Goal: Information Seeking & Learning: Find specific fact

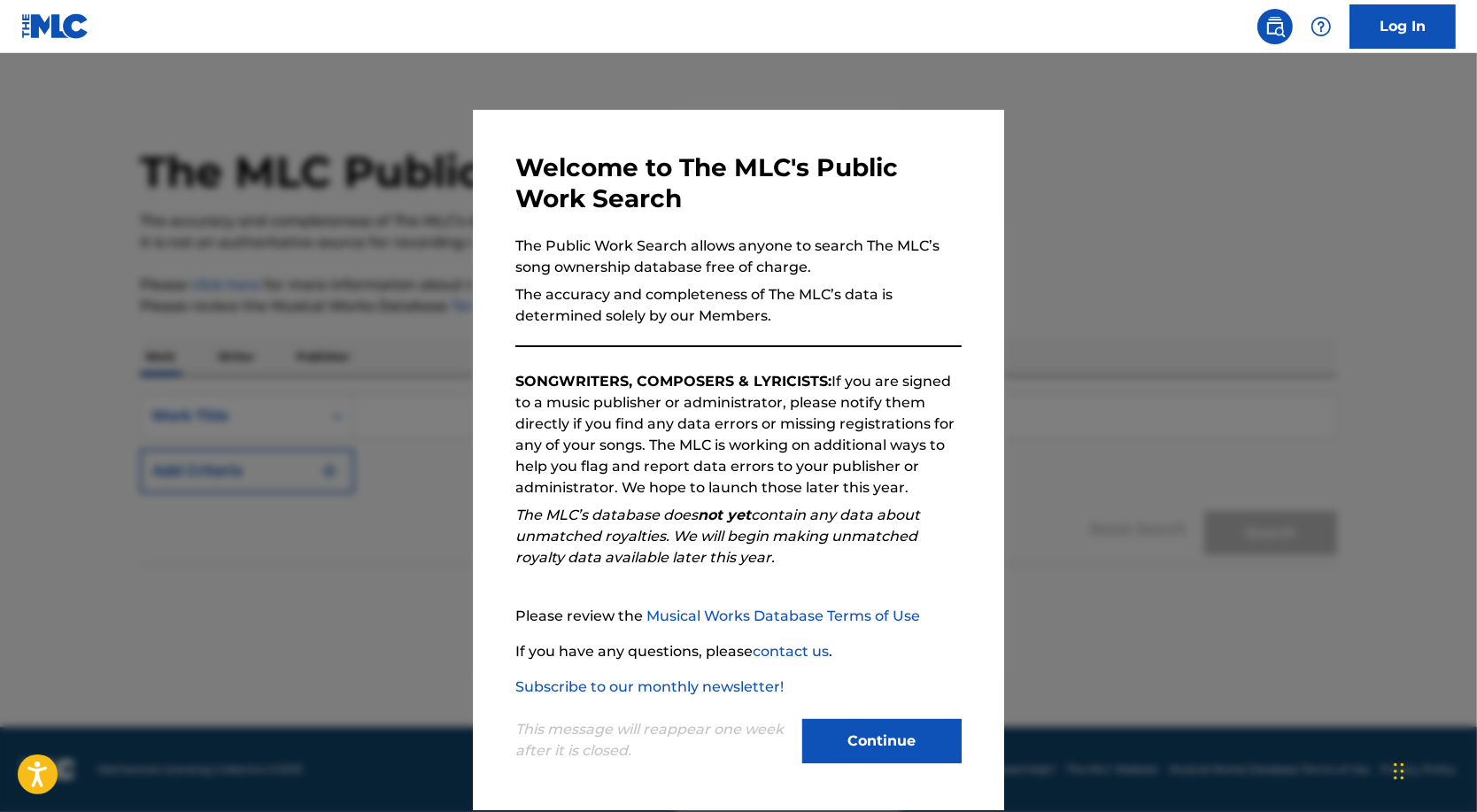
click at [877, 751] on button "Continue" at bounding box center [882, 741] width 159 height 44
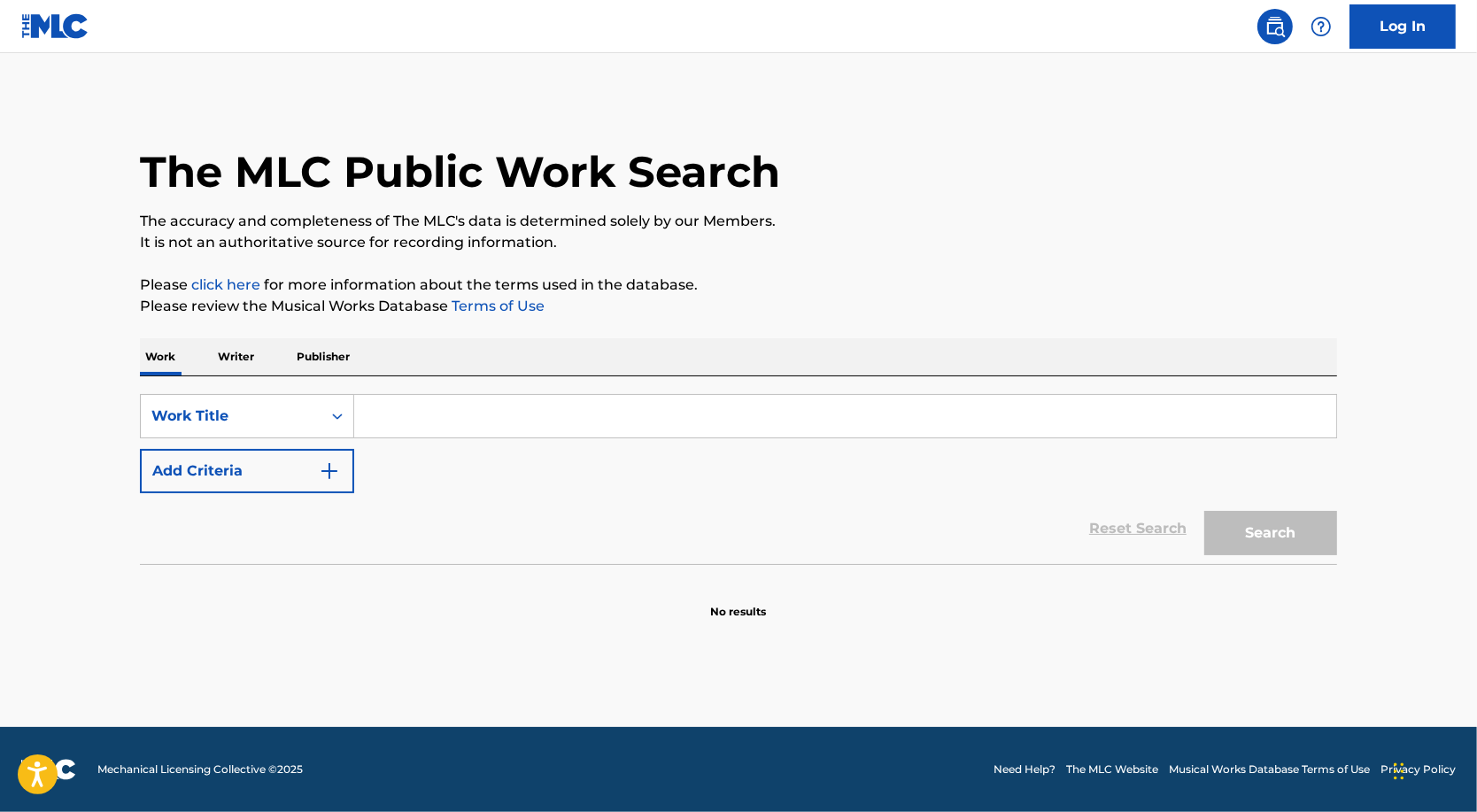
click at [369, 429] on input "Search Form" at bounding box center [845, 416] width 982 height 43
paste input "Freestyle 8"
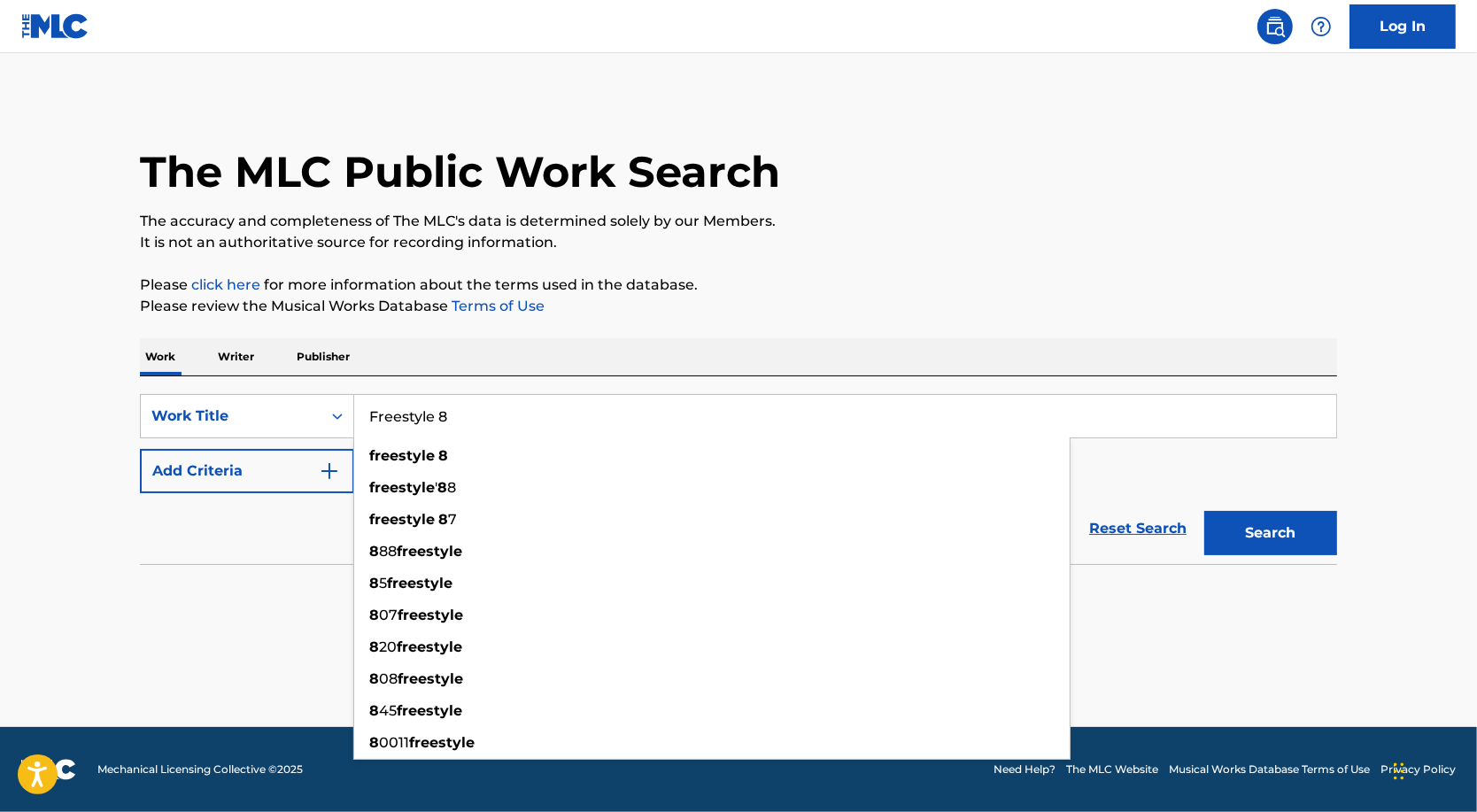
type input "Freestyle 8"
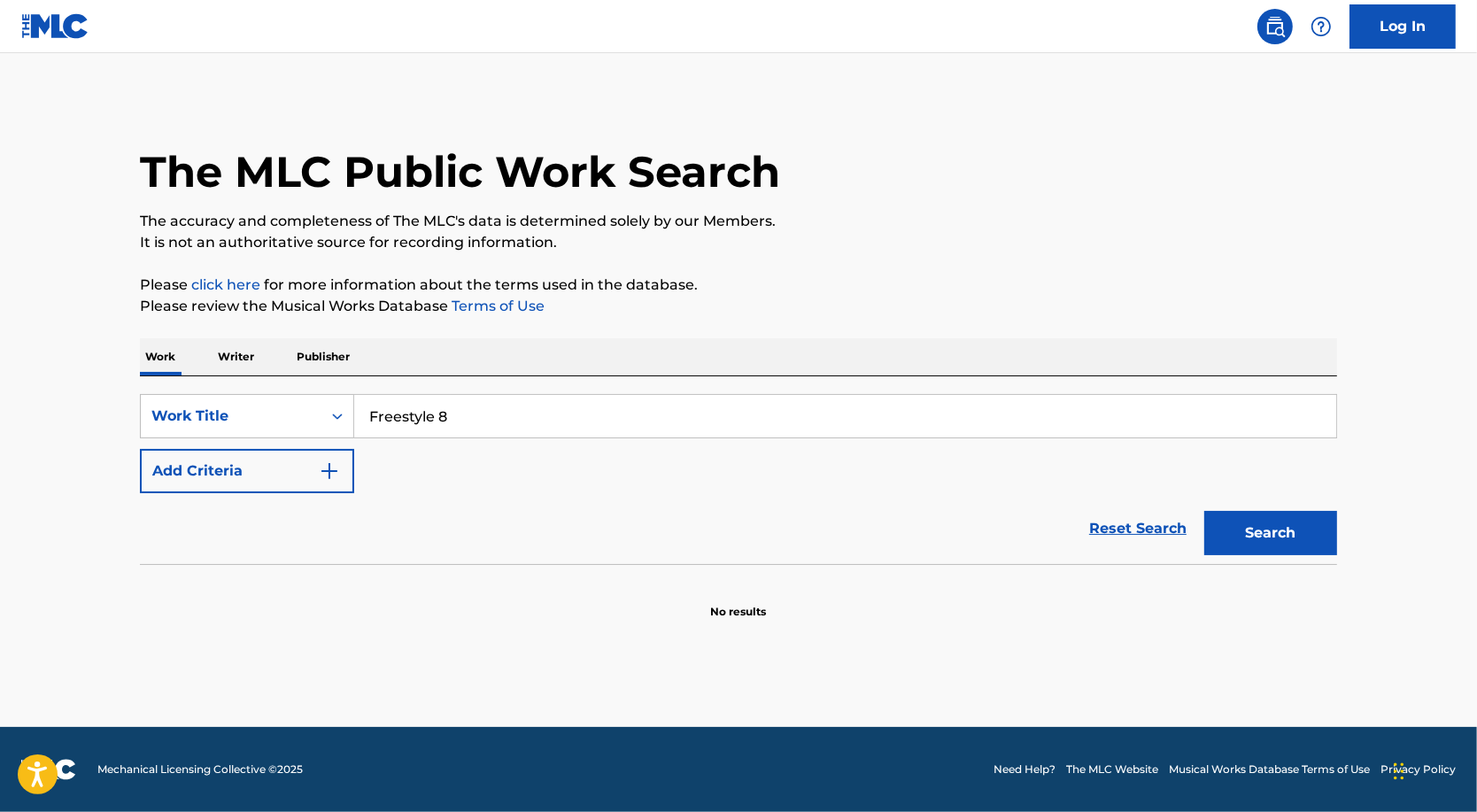
click at [279, 486] on button "Add Criteria" at bounding box center [247, 471] width 214 height 44
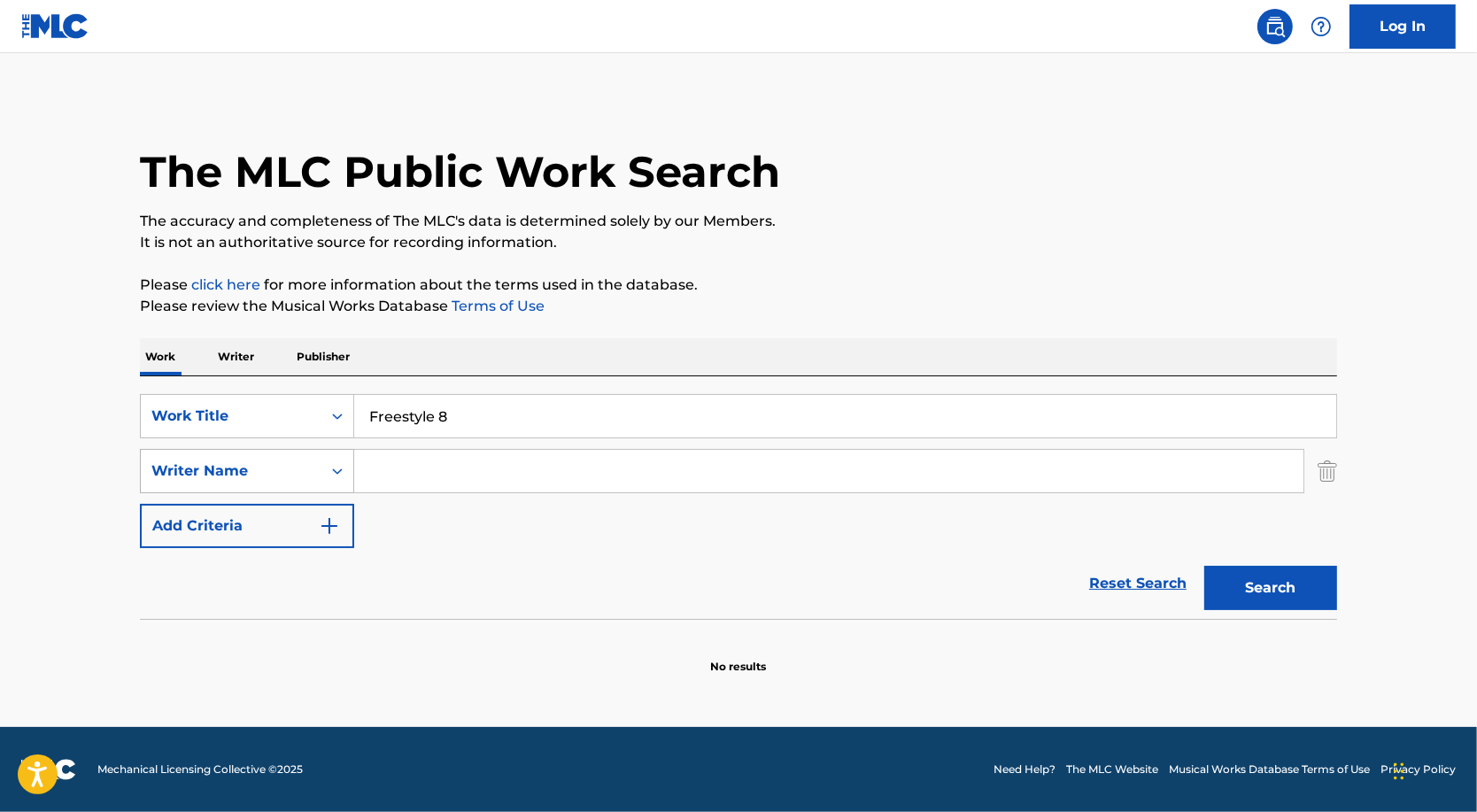
click at [276, 482] on div "Writer Name" at bounding box center [231, 471] width 159 height 21
click at [475, 570] on div "Reset Search Search" at bounding box center [738, 584] width 1197 height 71
click at [1394, 30] on link "Log In" at bounding box center [1403, 27] width 106 height 44
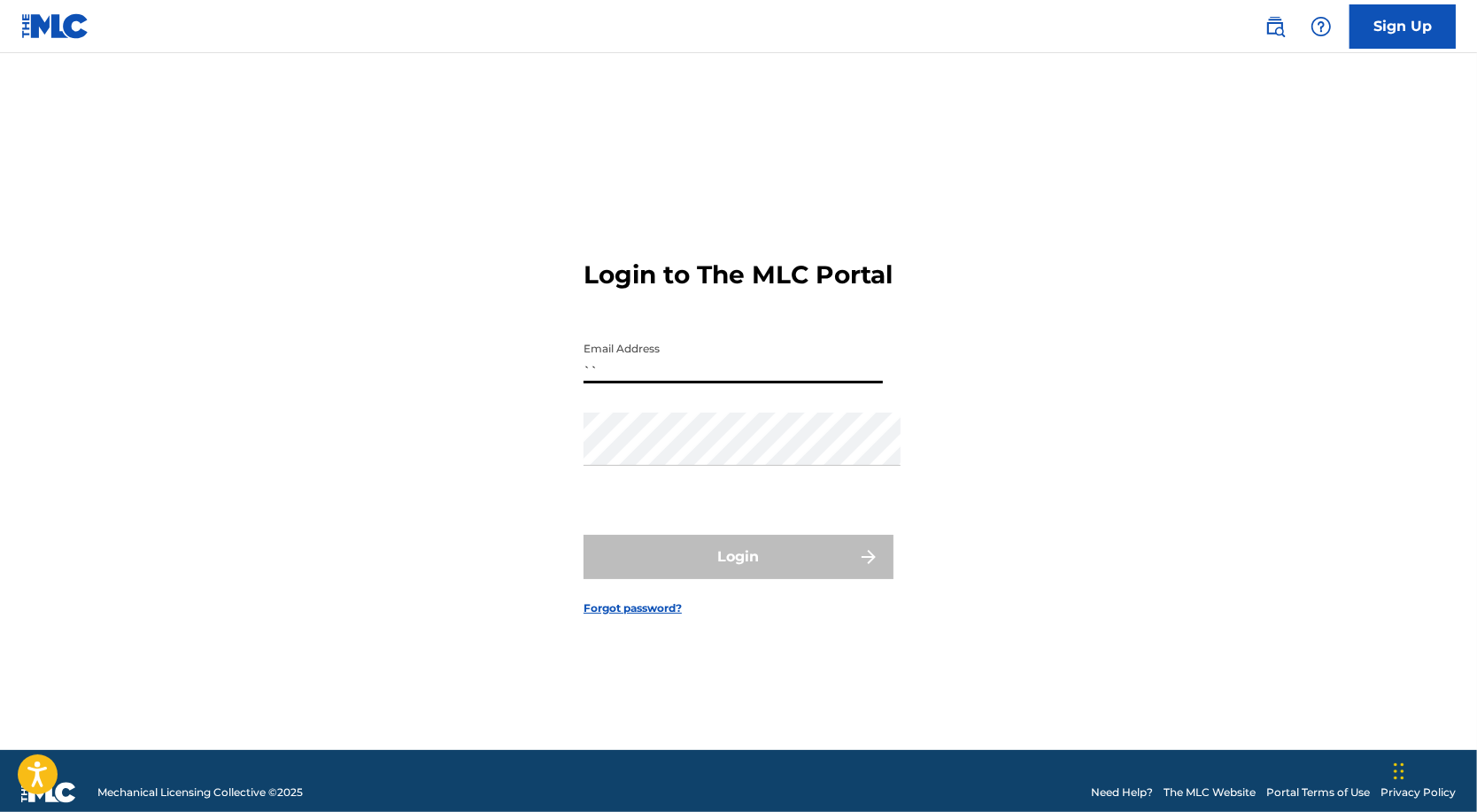
type input "`"
click at [1020, 444] on div "Login to The MLC Portal Email Address Password Login Forgot password?" at bounding box center [738, 423] width 1240 height 653
click at [636, 358] on input "Email Address" at bounding box center [734, 358] width 299 height 50
type input "[PERSON_NAME][EMAIL_ADDRESS][DOMAIN_NAME]"
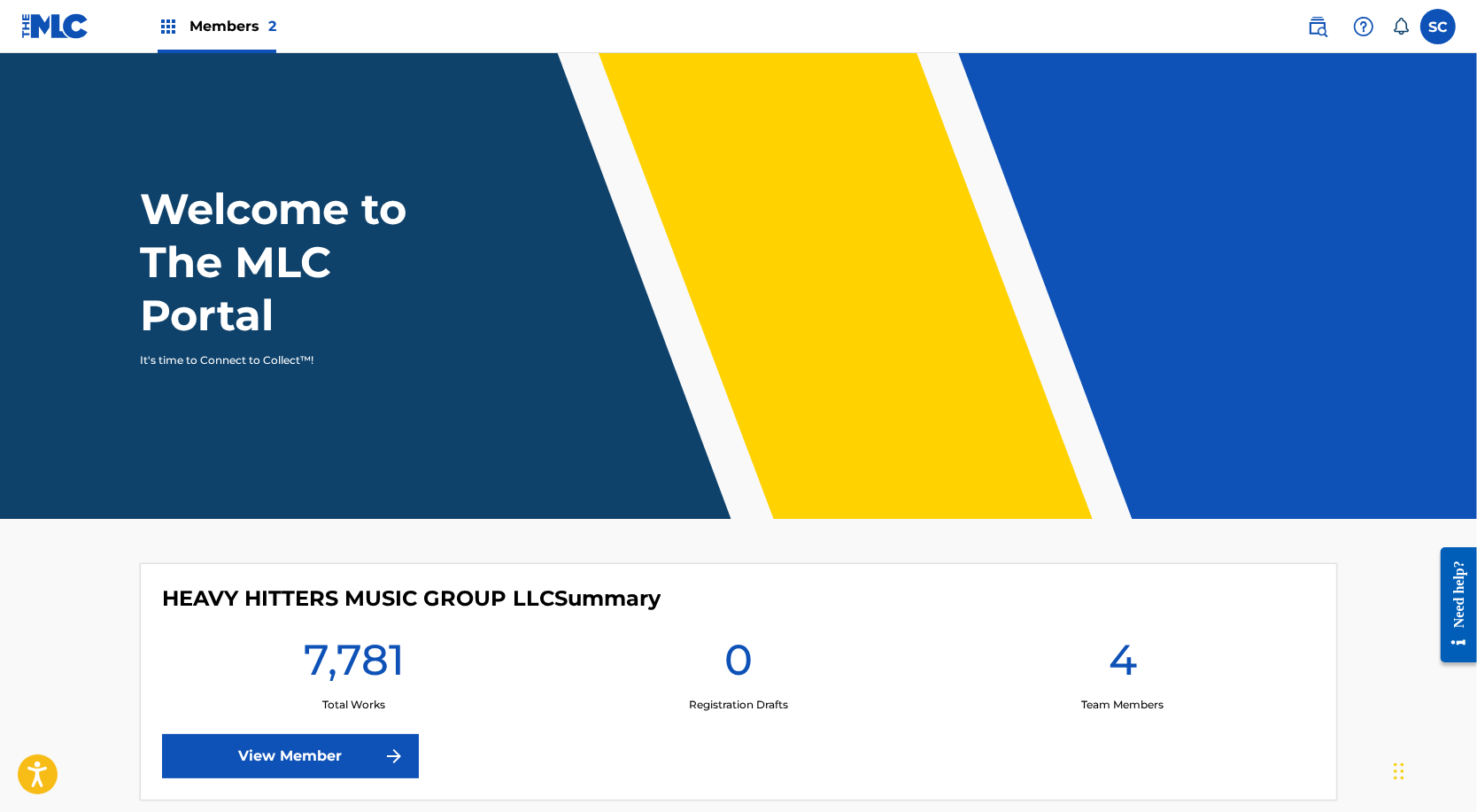
click at [229, 24] on span "Members 2" at bounding box center [233, 26] width 87 height 20
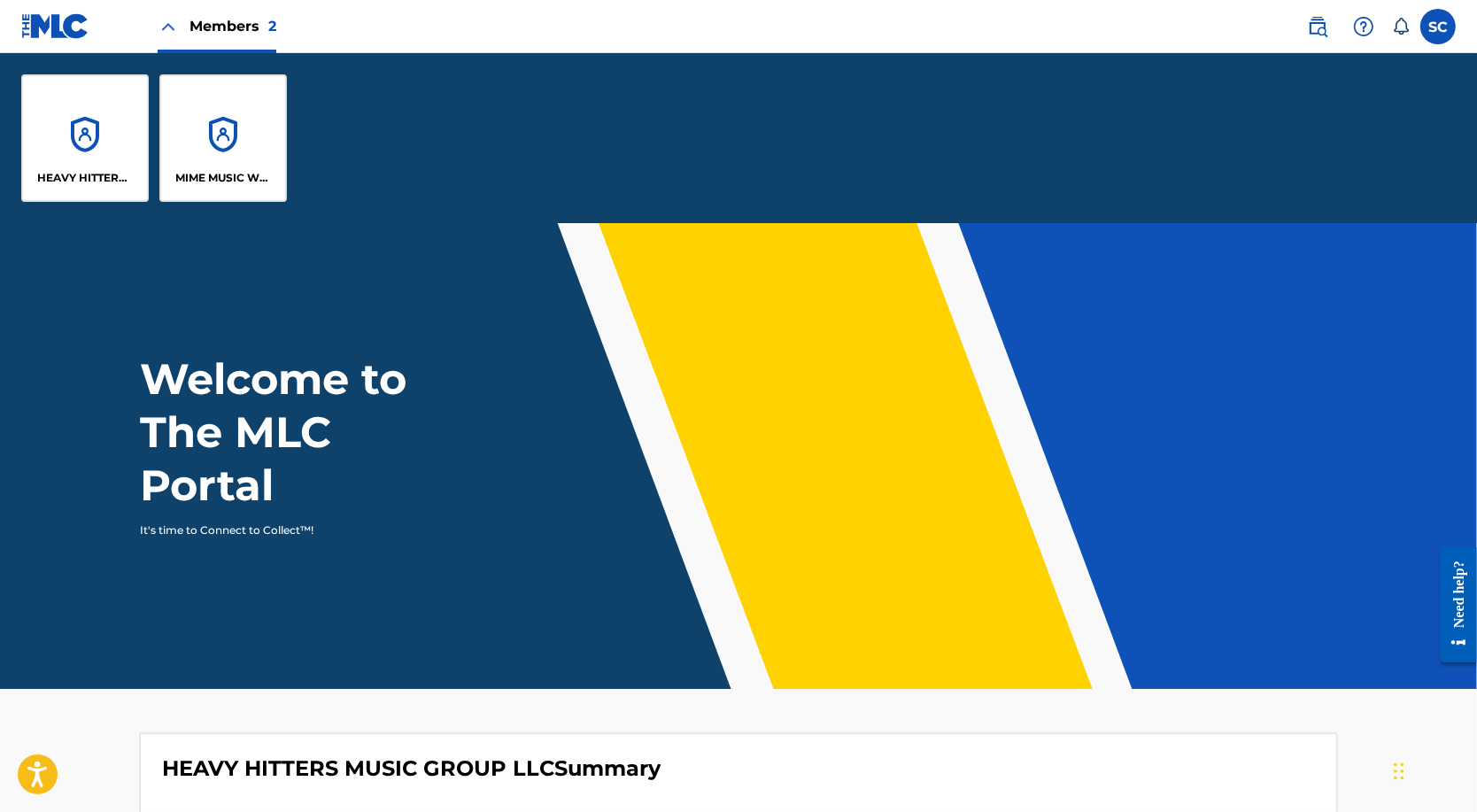
click at [255, 143] on div "MIME MUSIC WORLDWIDE" at bounding box center [223, 138] width 128 height 128
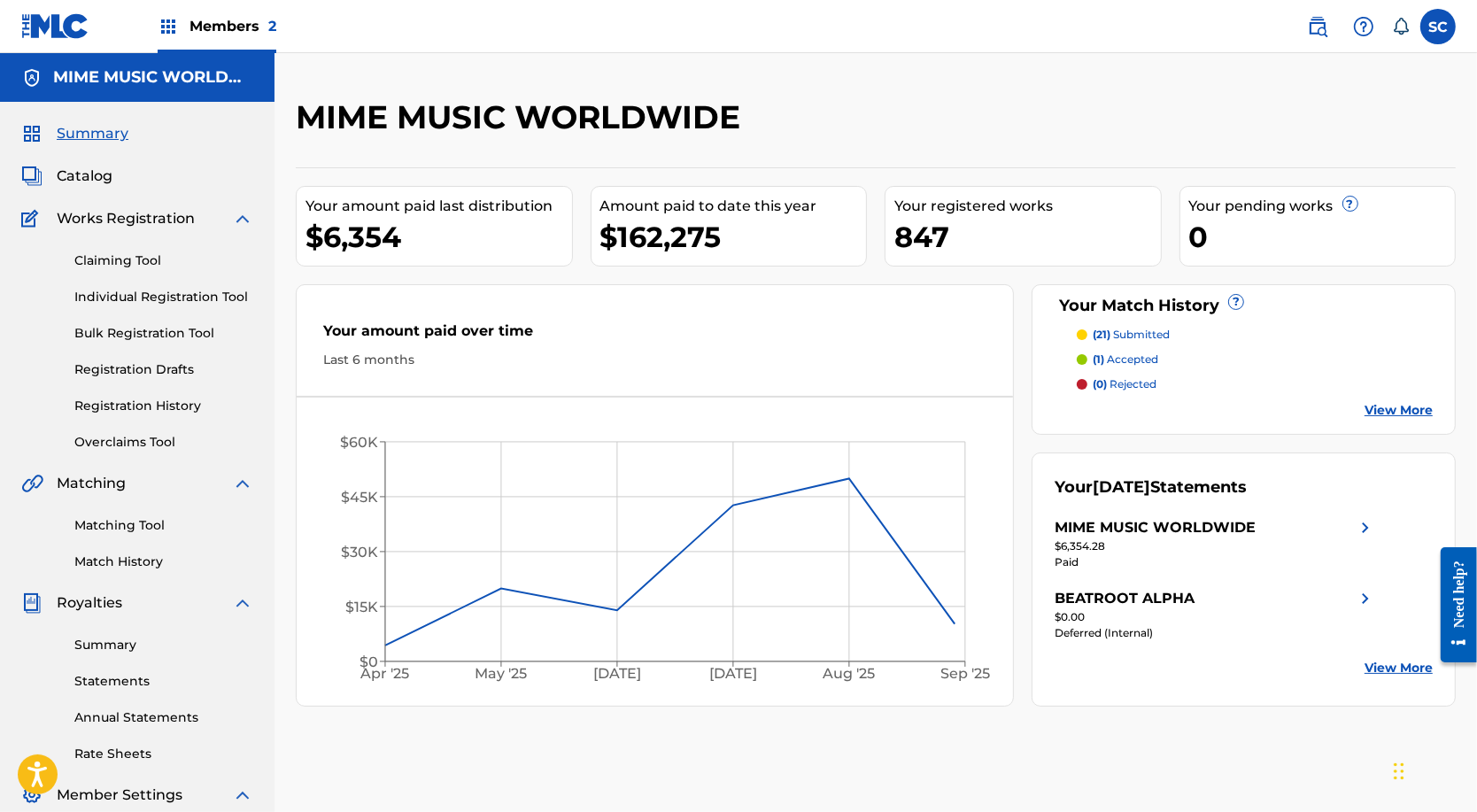
click at [83, 181] on span "Catalog" at bounding box center [84, 176] width 56 height 21
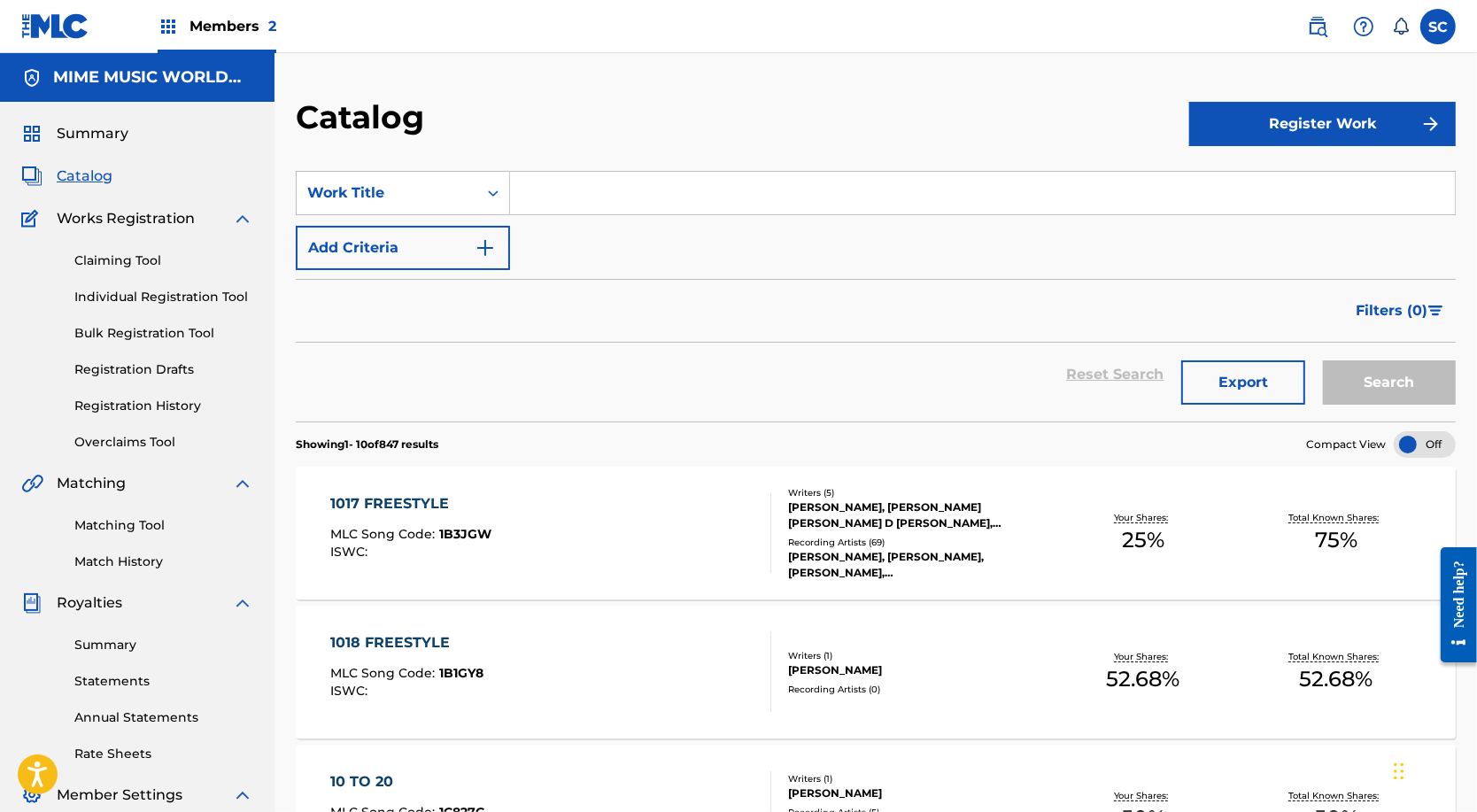
click at [564, 201] on input "Search Form" at bounding box center [983, 193] width 945 height 43
type input "freestyle 8"
click at [1384, 402] on button "Search" at bounding box center [1389, 383] width 133 height 44
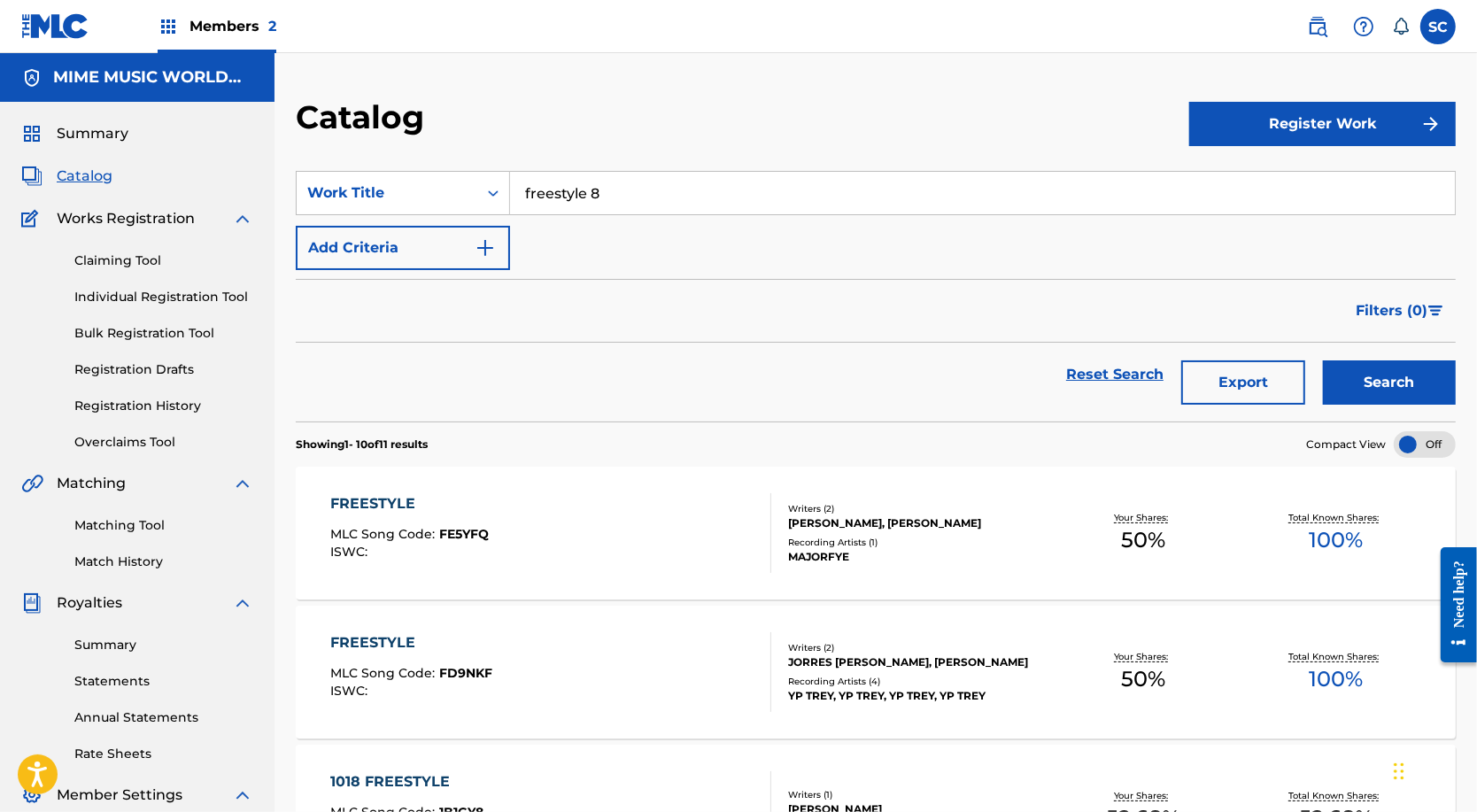
click at [509, 199] on div "Search Form" at bounding box center [494, 193] width 32 height 32
click at [509, 201] on div "Search Form" at bounding box center [494, 193] width 32 height 32
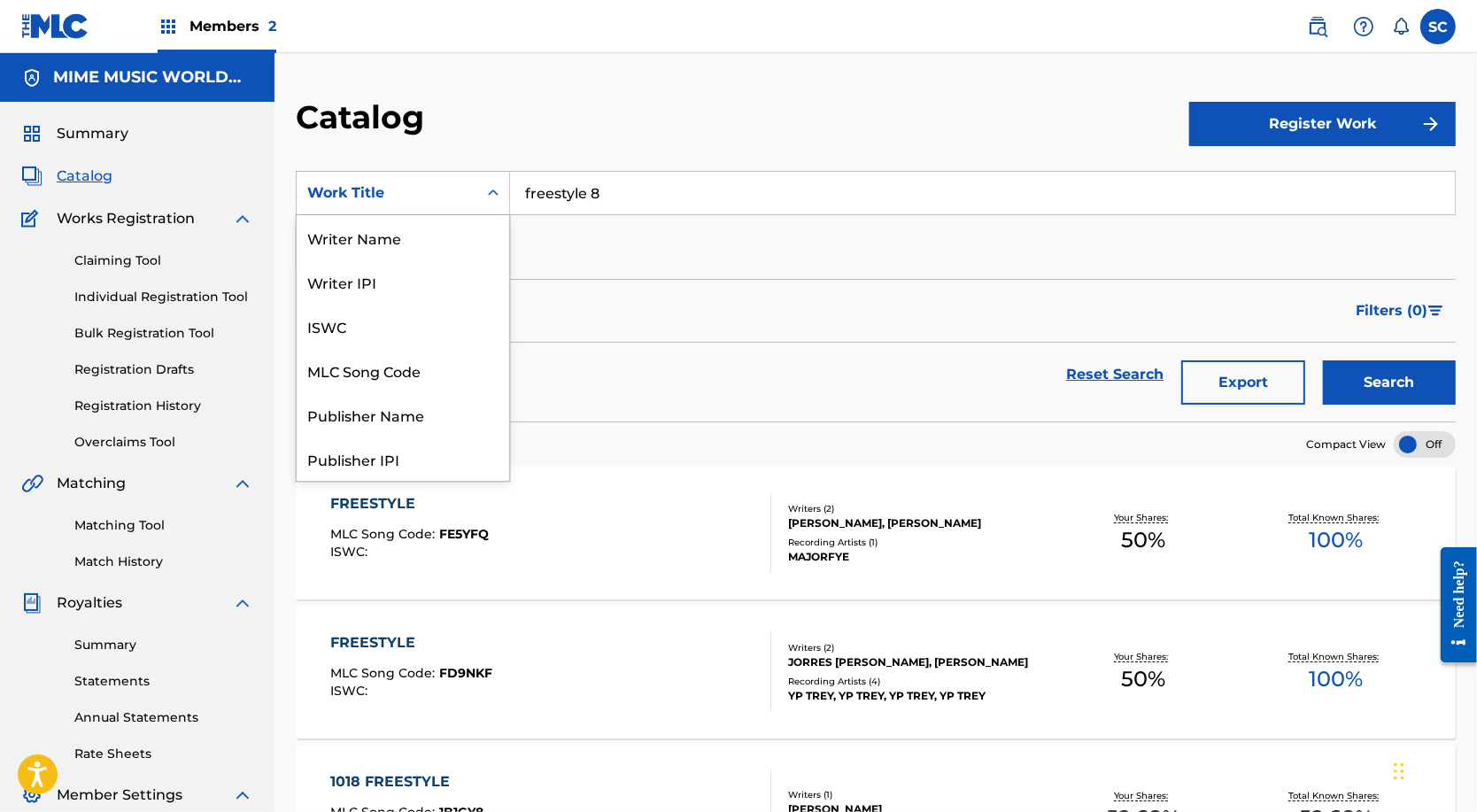
scroll to position [276, 0]
click at [393, 374] on div "Artist" at bounding box center [403, 370] width 213 height 44
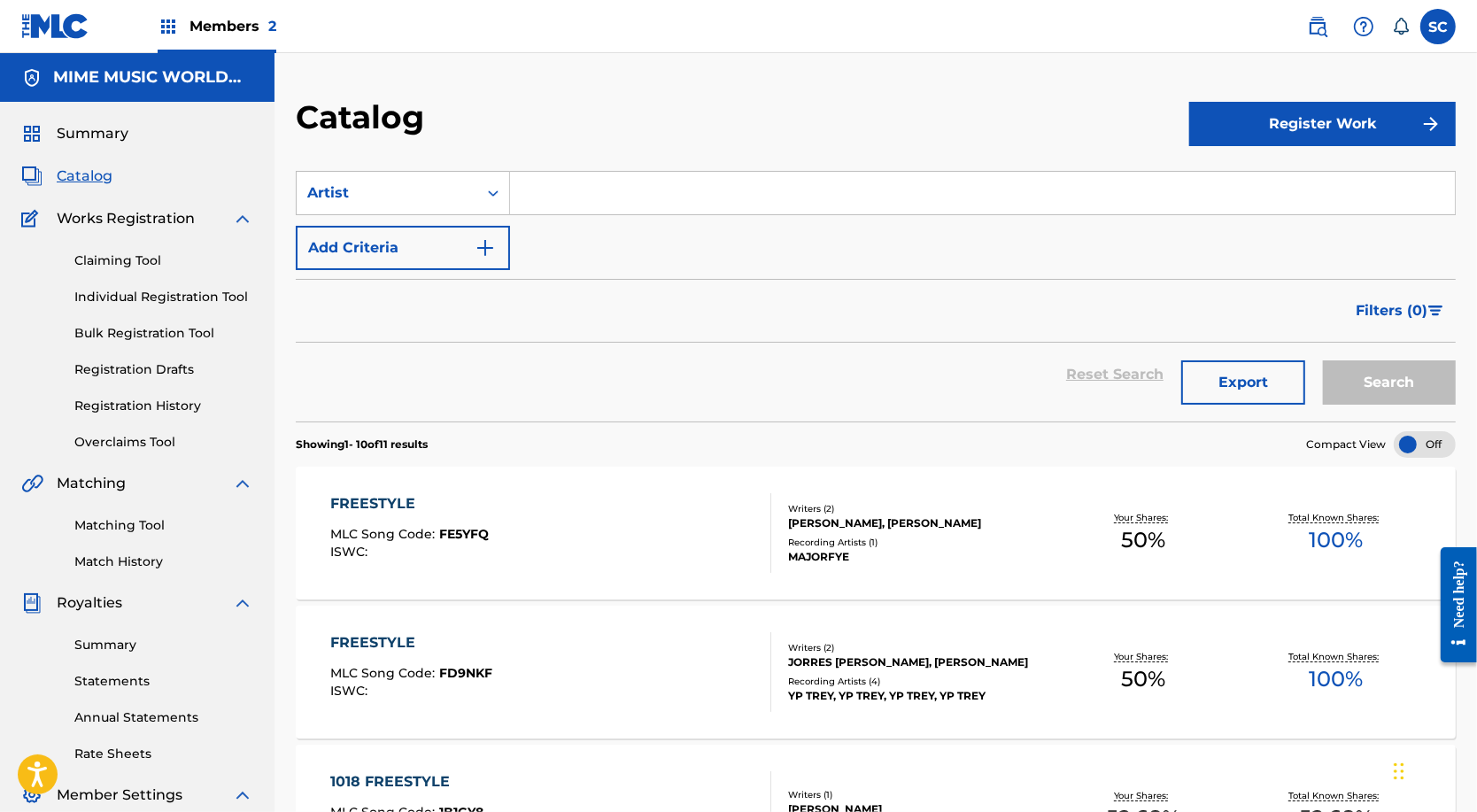
click at [605, 205] on input "Search Form" at bounding box center [983, 193] width 945 height 43
click at [1384, 402] on button "Search" at bounding box center [1389, 383] width 133 height 44
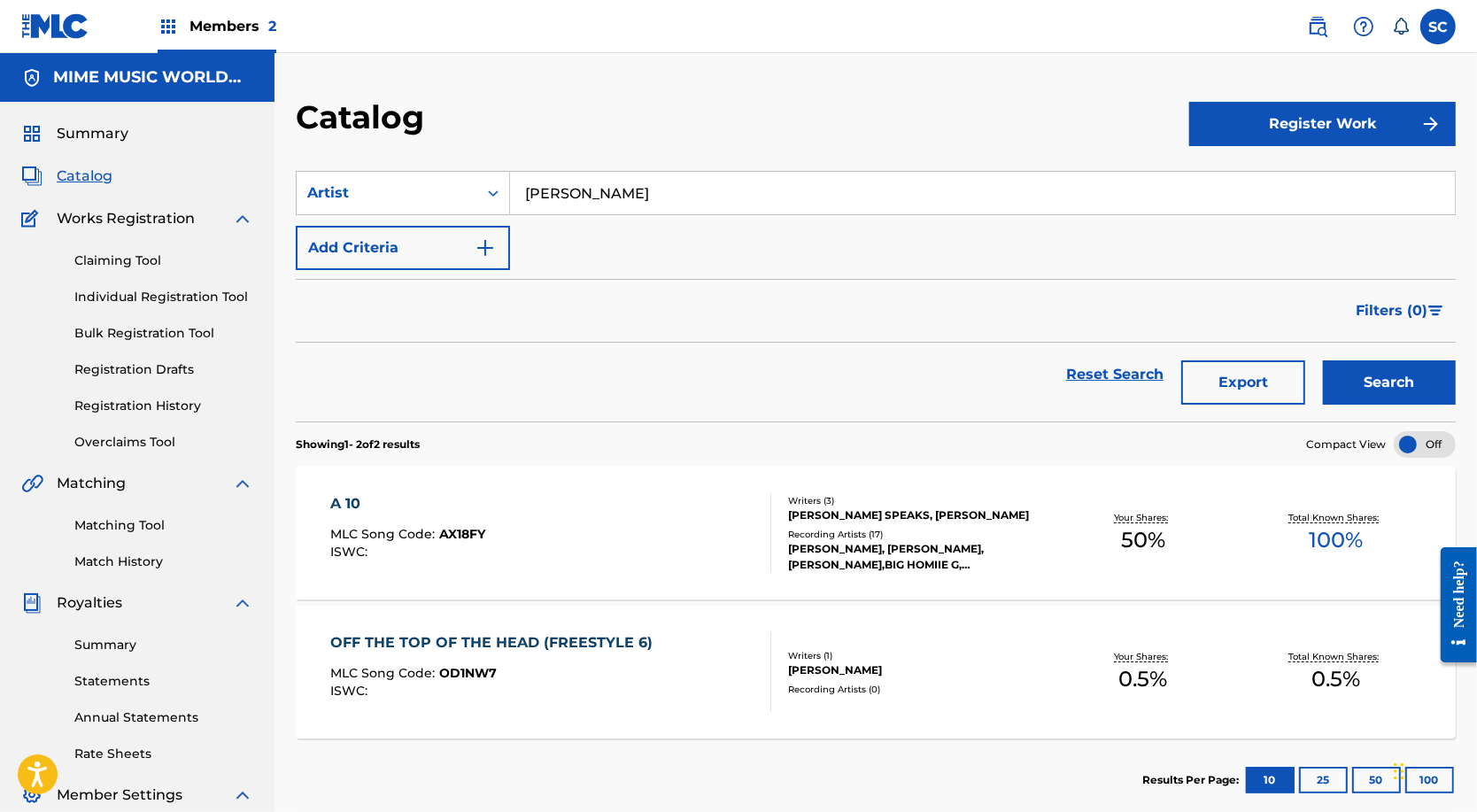
scroll to position [0, 0]
click at [589, 203] on input "[PERSON_NAME]" at bounding box center [983, 193] width 945 height 43
type input "deemula"
click at [1384, 402] on button "Search" at bounding box center [1389, 383] width 133 height 44
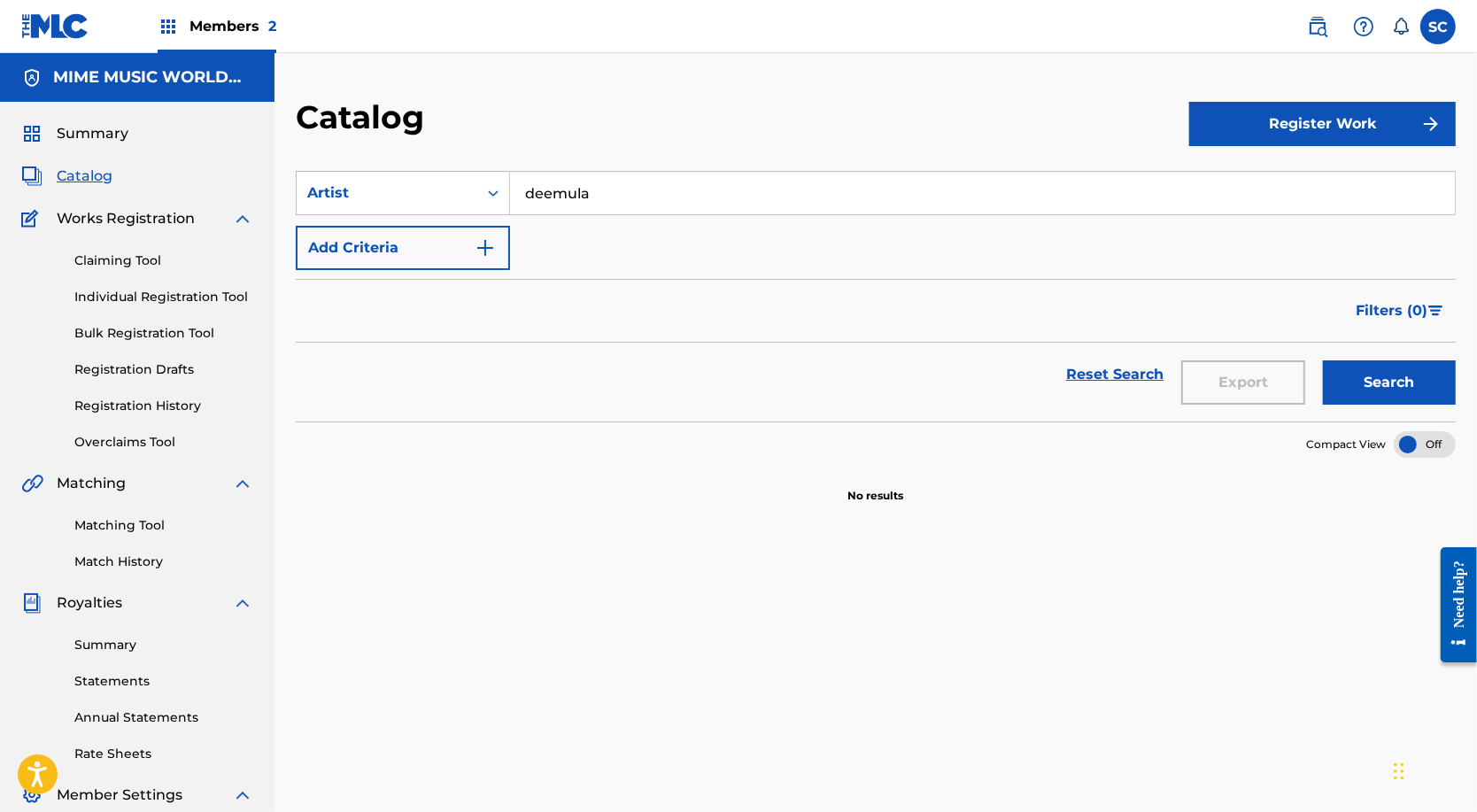
click at [127, 535] on link "Matching Tool" at bounding box center [164, 525] width 179 height 19
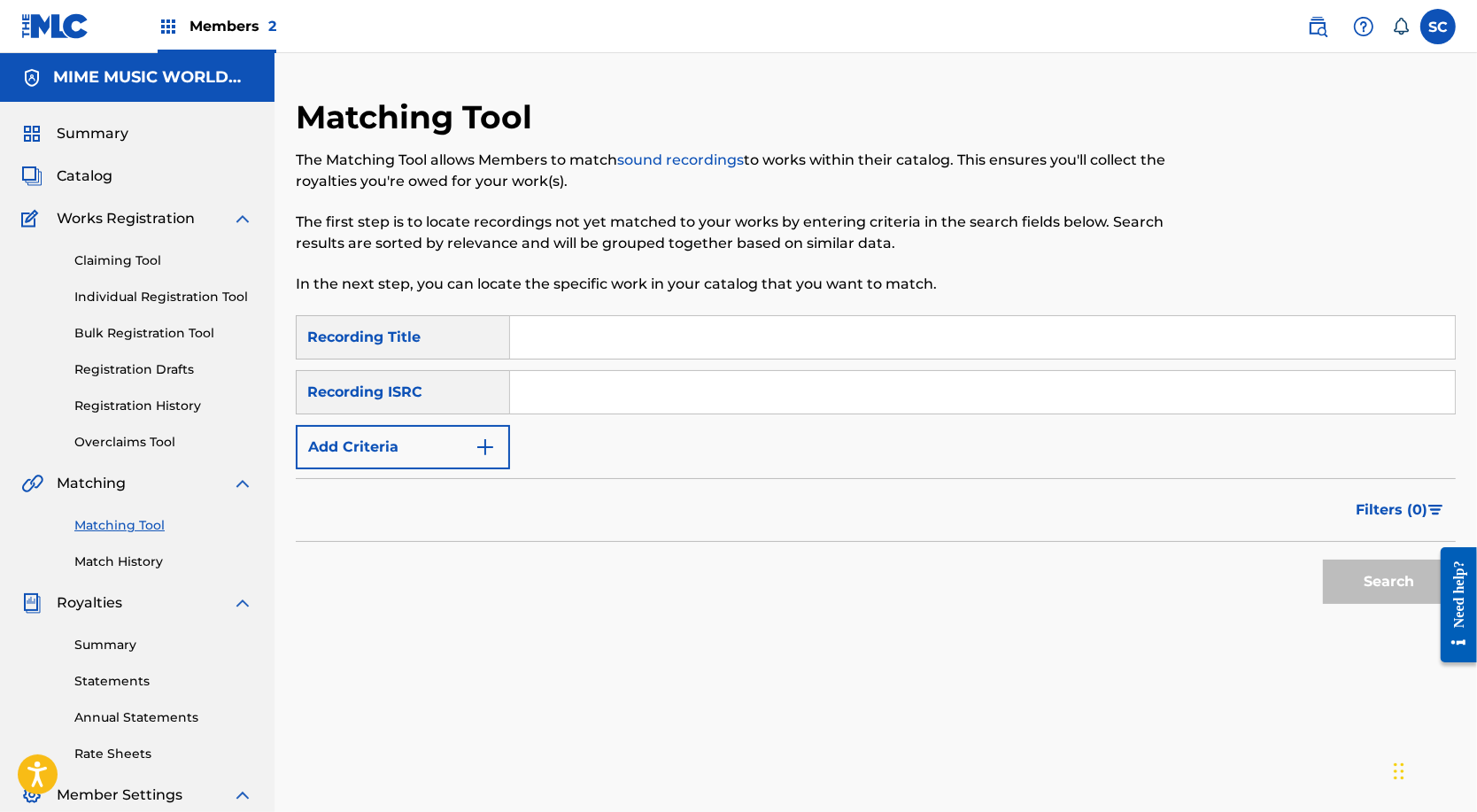
click at [562, 346] on input "Search Form" at bounding box center [983, 337] width 945 height 43
type input "freestyle 8"
click at [456, 456] on button "Add Criteria" at bounding box center [403, 447] width 214 height 44
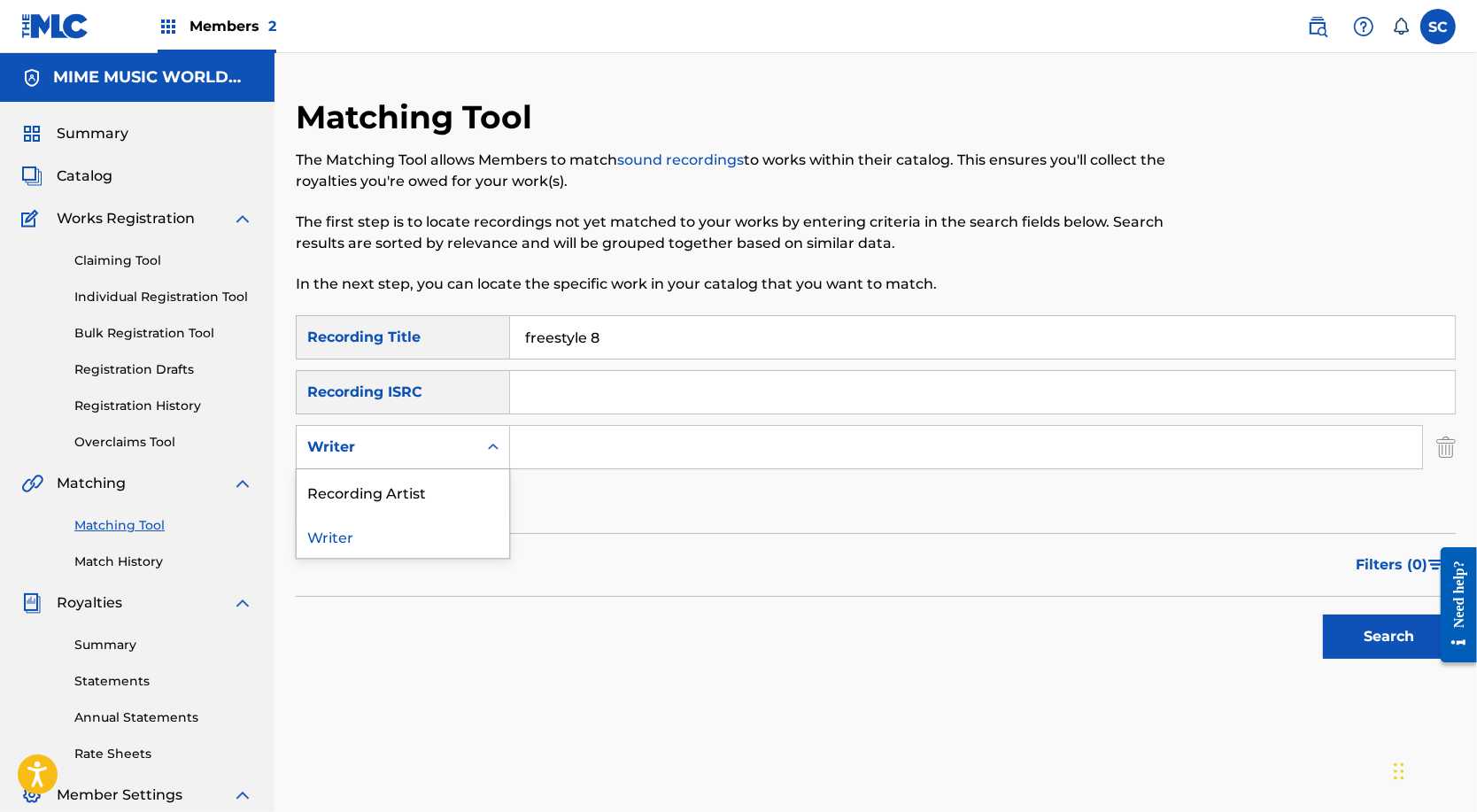
click at [435, 458] on div "Writer" at bounding box center [387, 447] width 159 height 21
click at [398, 511] on div "Recording Artist" at bounding box center [403, 491] width 213 height 44
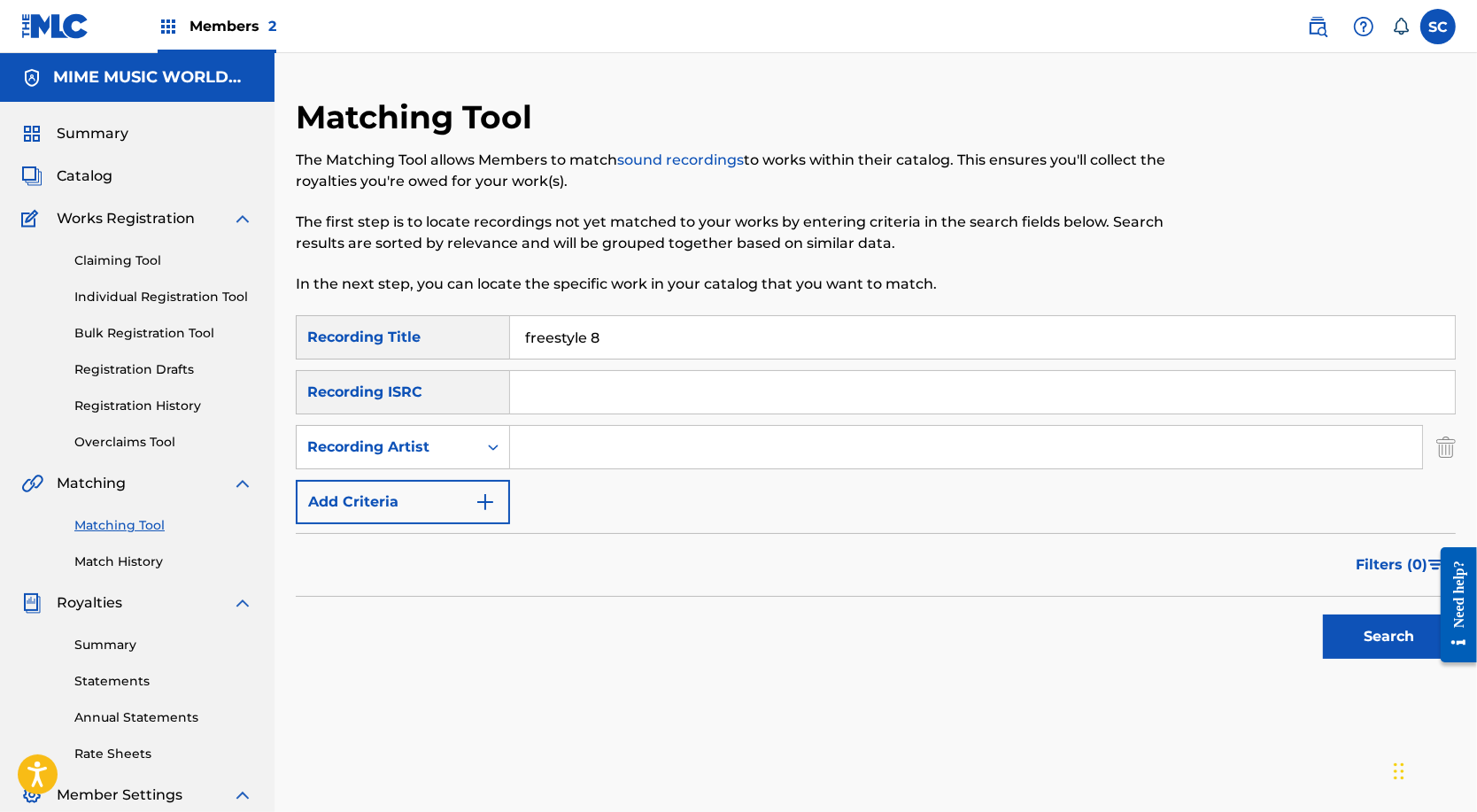
click at [569, 463] on input "Search Form" at bounding box center [966, 447] width 912 height 43
type input "[PERSON_NAME]"
click at [1384, 659] on button "Search" at bounding box center [1389, 637] width 133 height 44
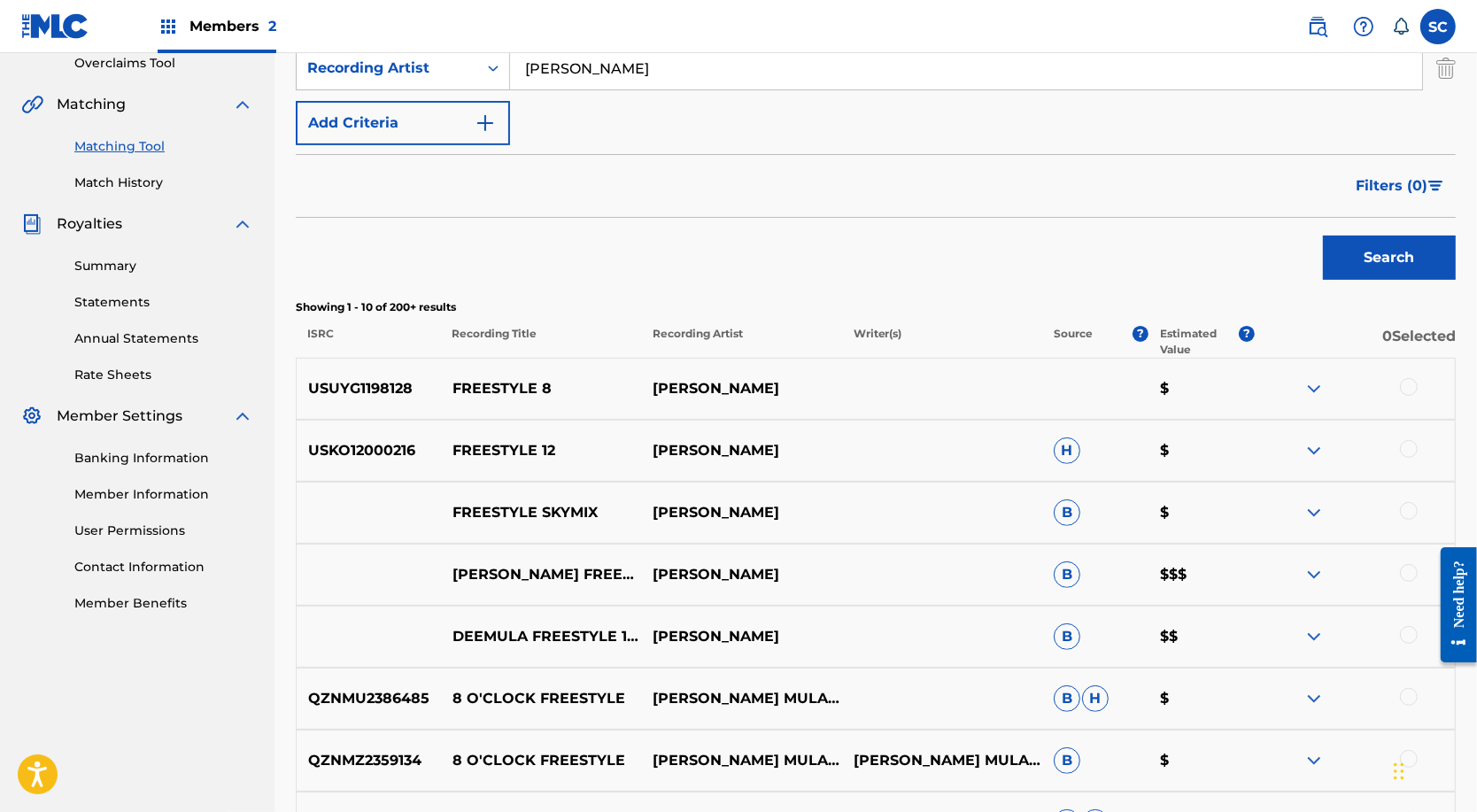
scroll to position [406, 0]
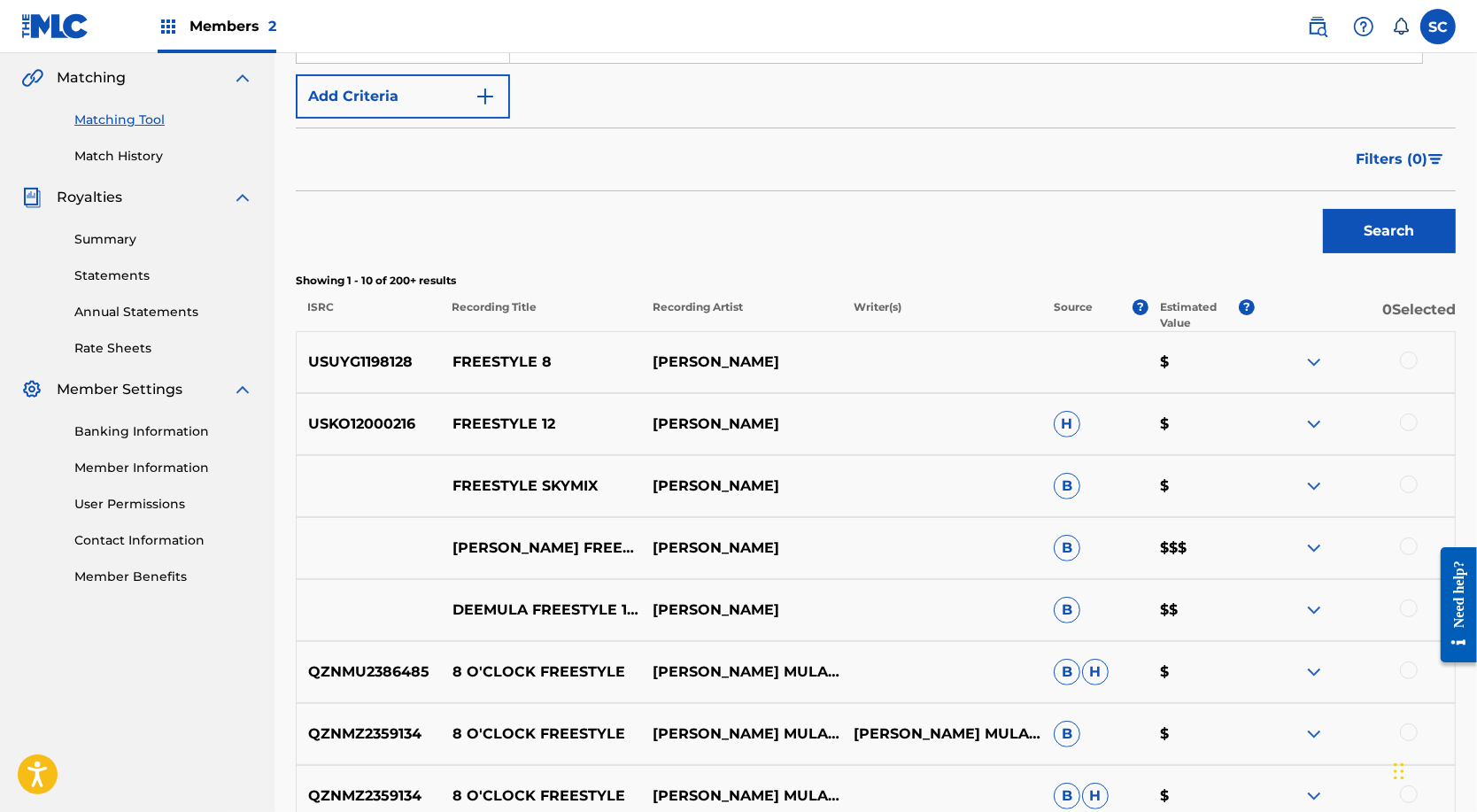
click at [1317, 373] on img at bounding box center [1314, 362] width 21 height 21
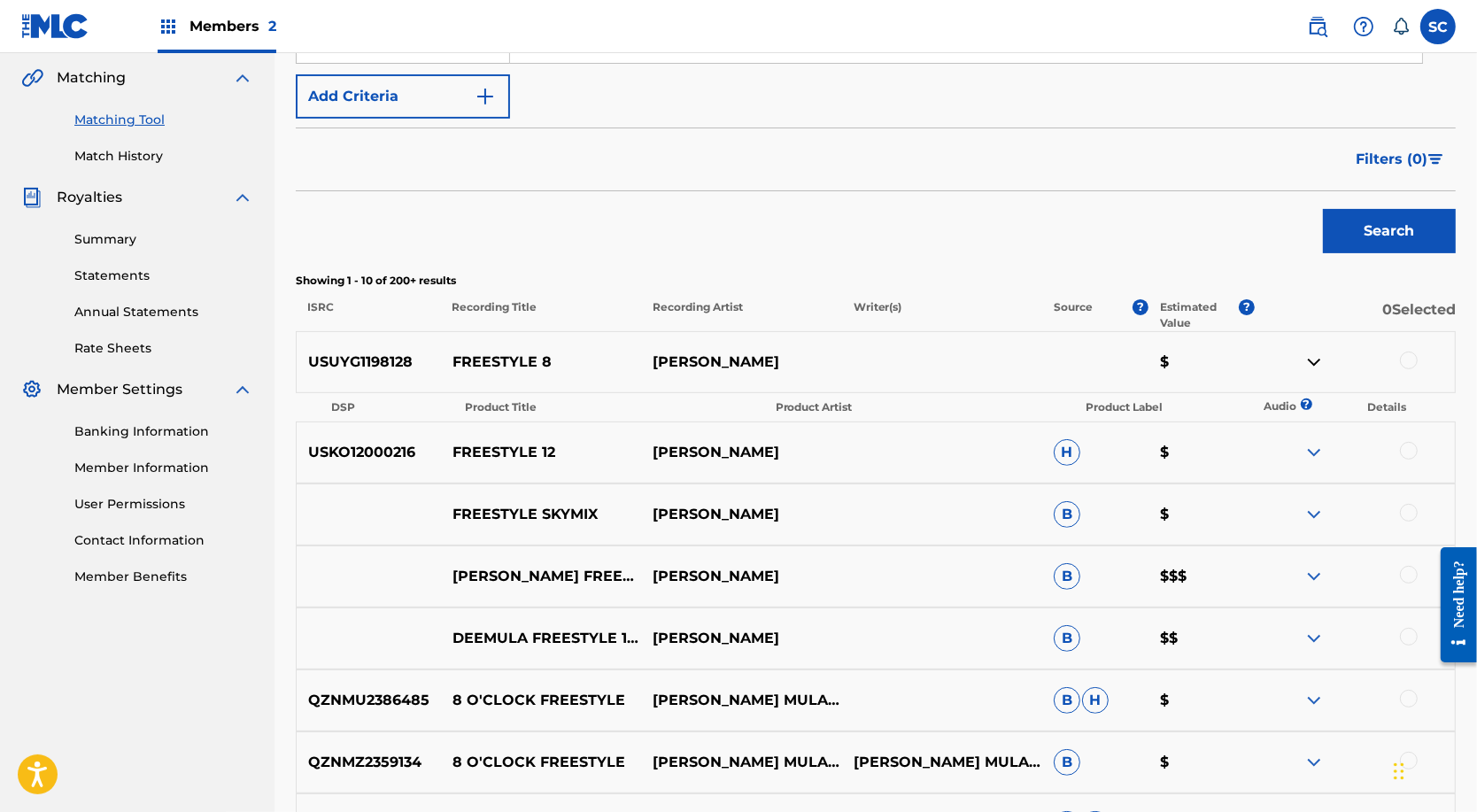
click at [533, 373] on p "FREESTYLE 8" at bounding box center [541, 362] width 200 height 21
click at [1315, 373] on img at bounding box center [1314, 362] width 21 height 21
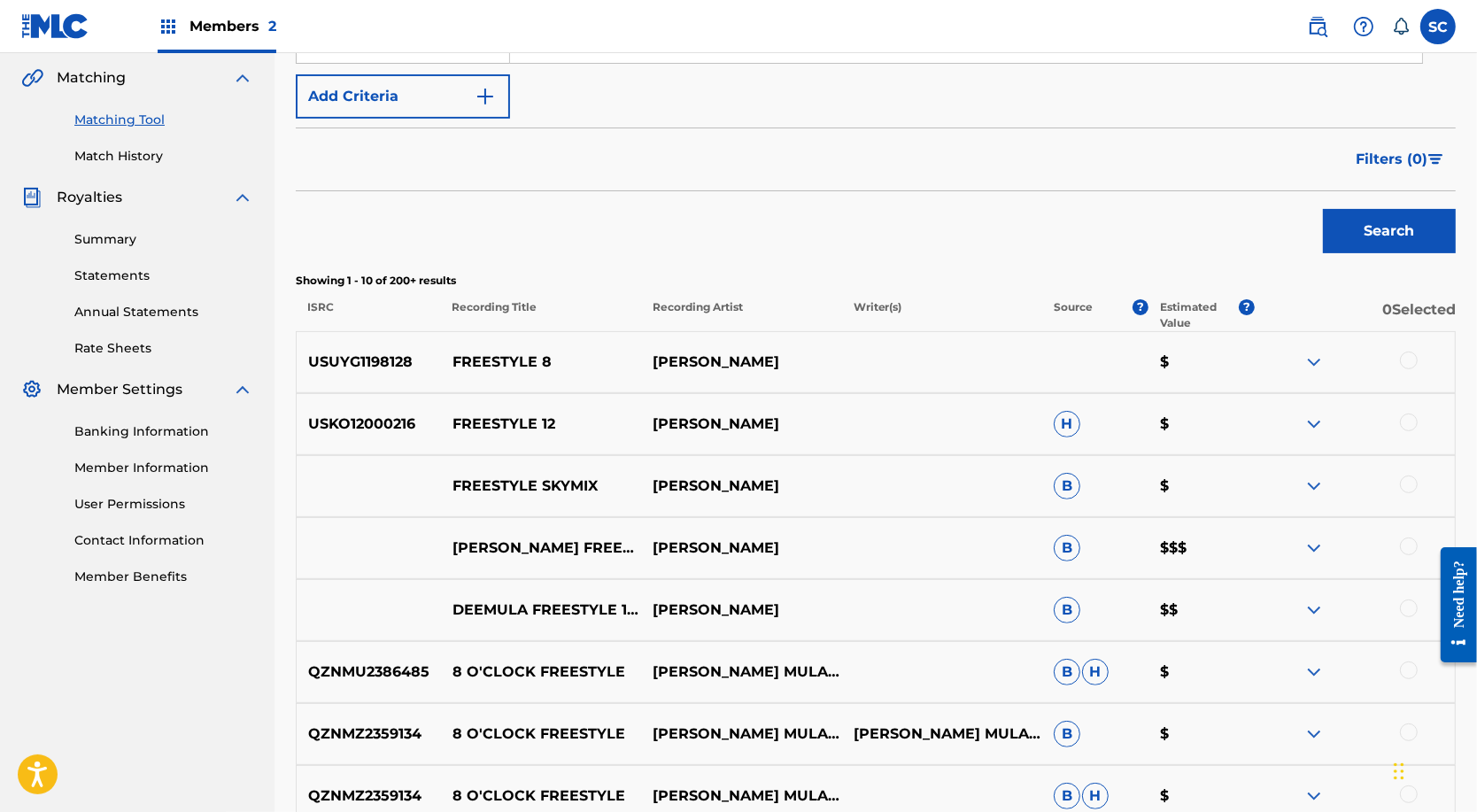
click at [718, 373] on p "[PERSON_NAME]" at bounding box center [742, 362] width 200 height 21
click at [1314, 373] on img at bounding box center [1314, 362] width 21 height 21
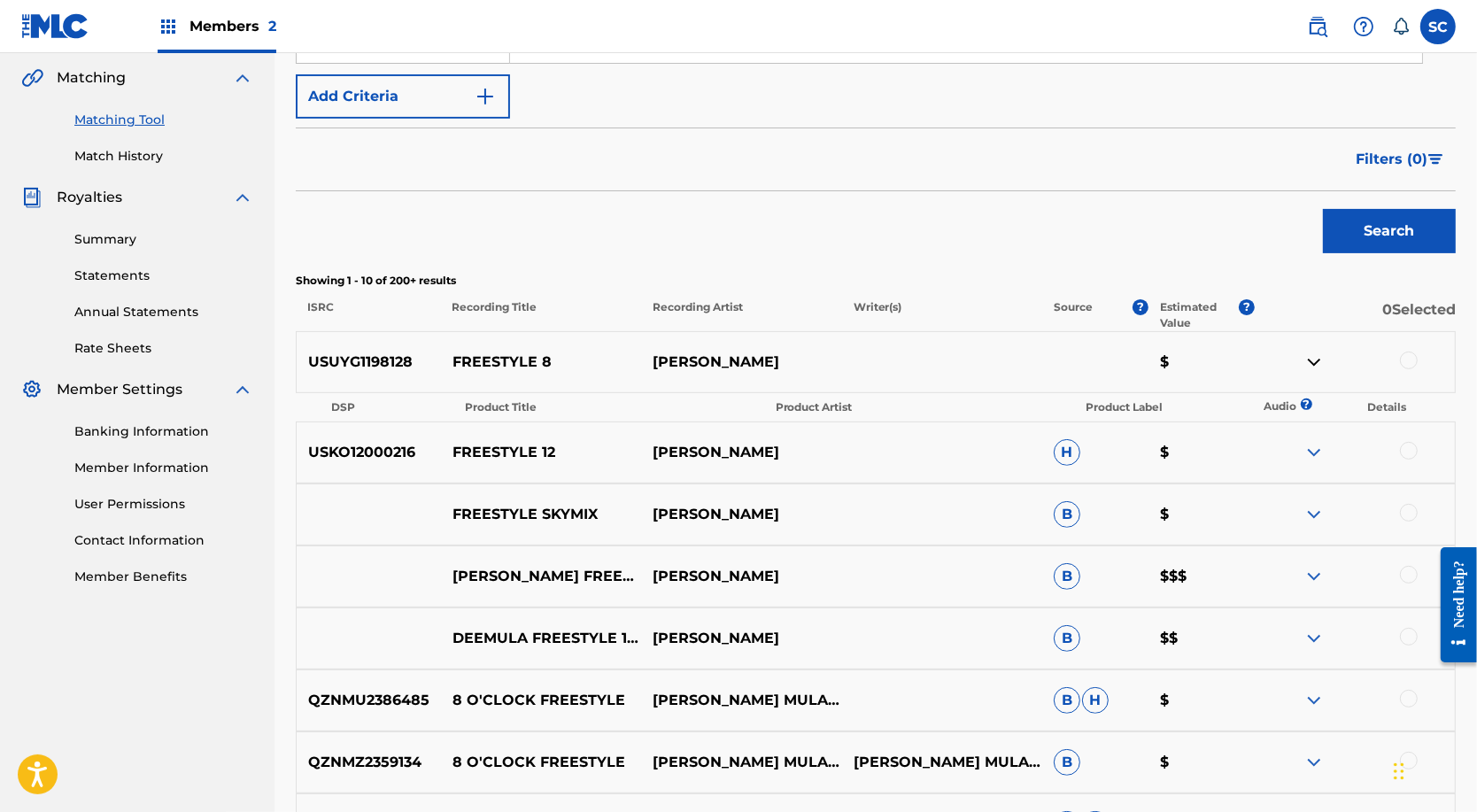
click at [1314, 373] on img at bounding box center [1314, 362] width 21 height 21
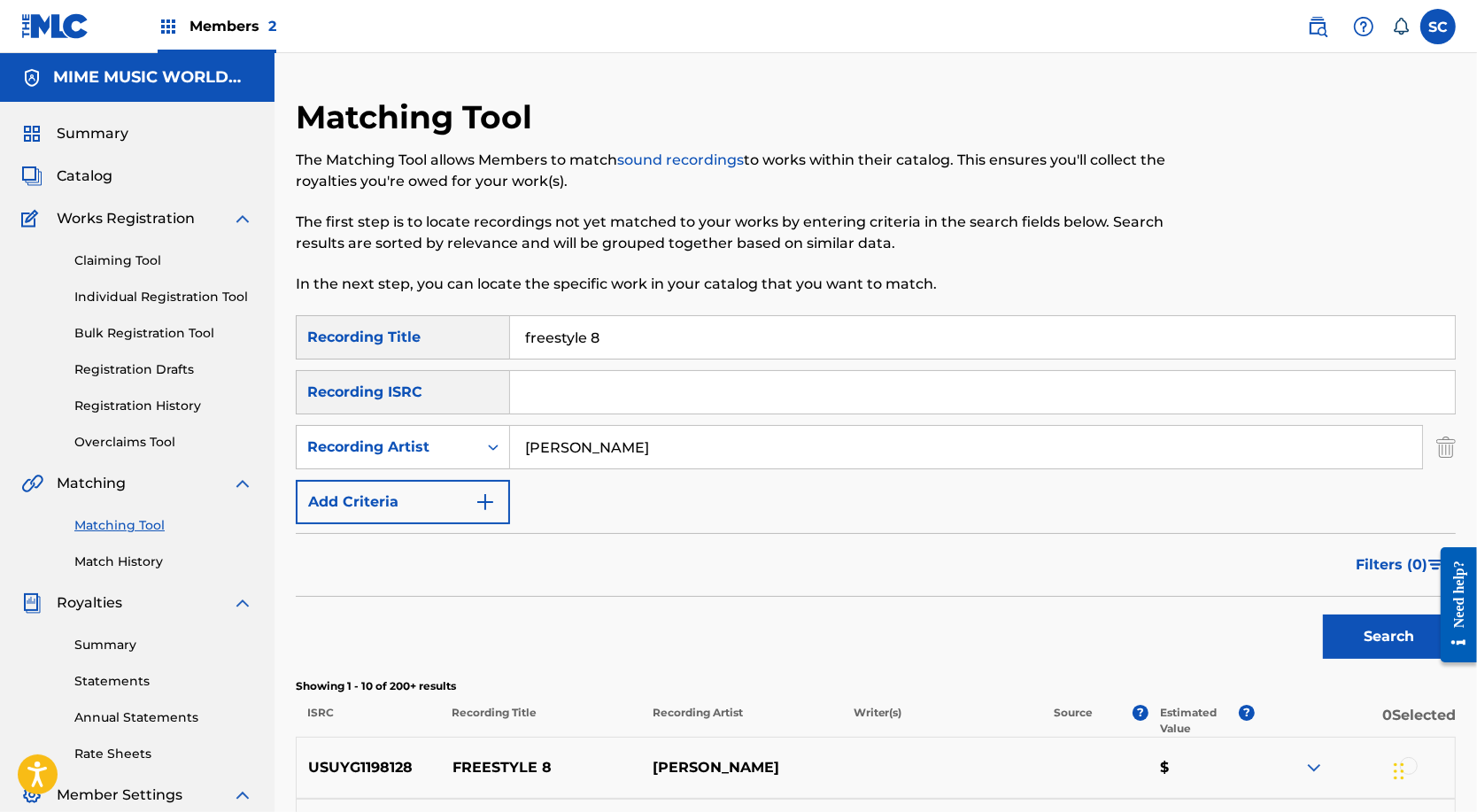
scroll to position [0, 0]
click at [105, 183] on span "Catalog" at bounding box center [84, 176] width 56 height 21
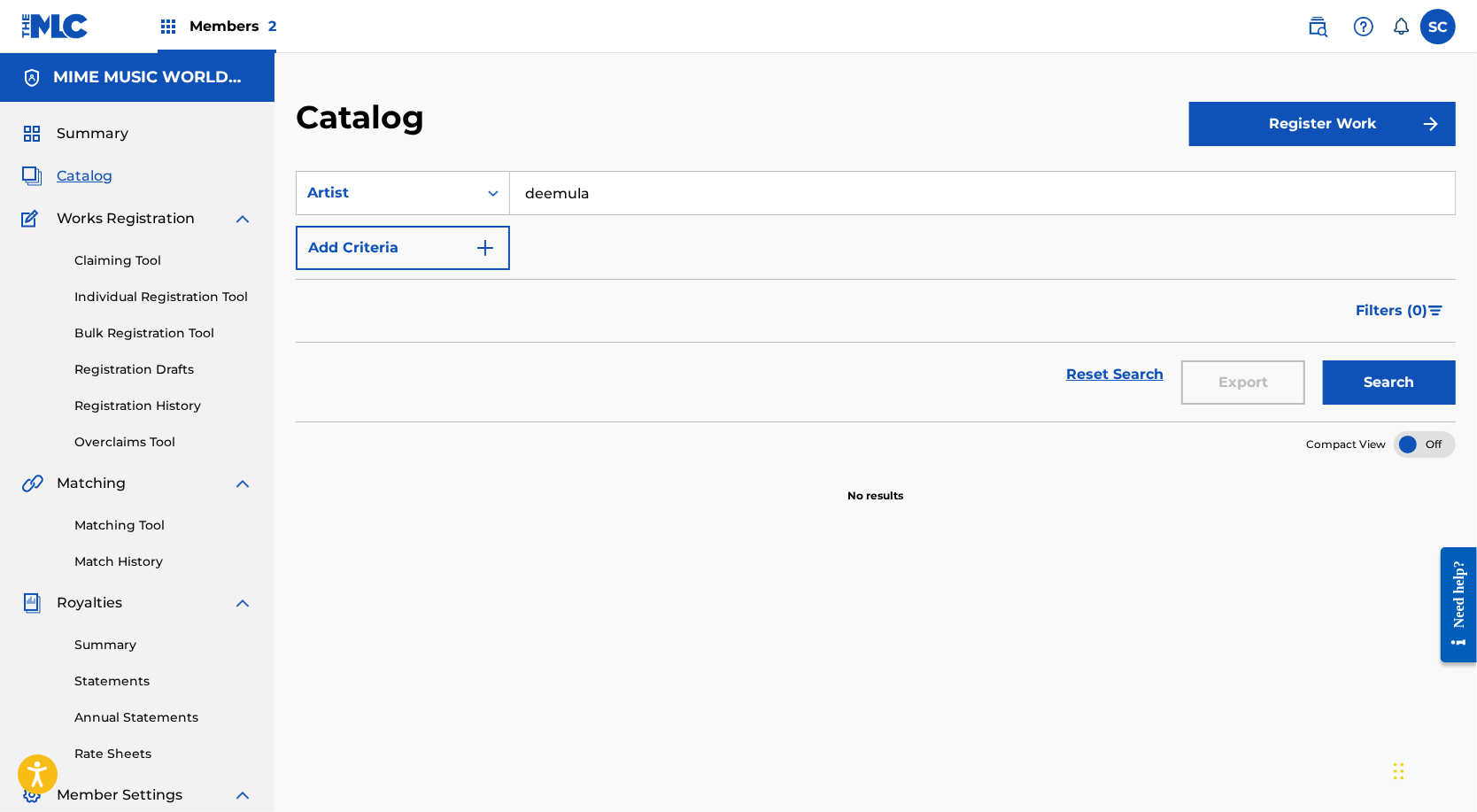
click at [584, 203] on input "deemula" at bounding box center [983, 193] width 945 height 43
type input "[PERSON_NAME]"
click at [1384, 402] on button "Search" at bounding box center [1389, 383] width 133 height 44
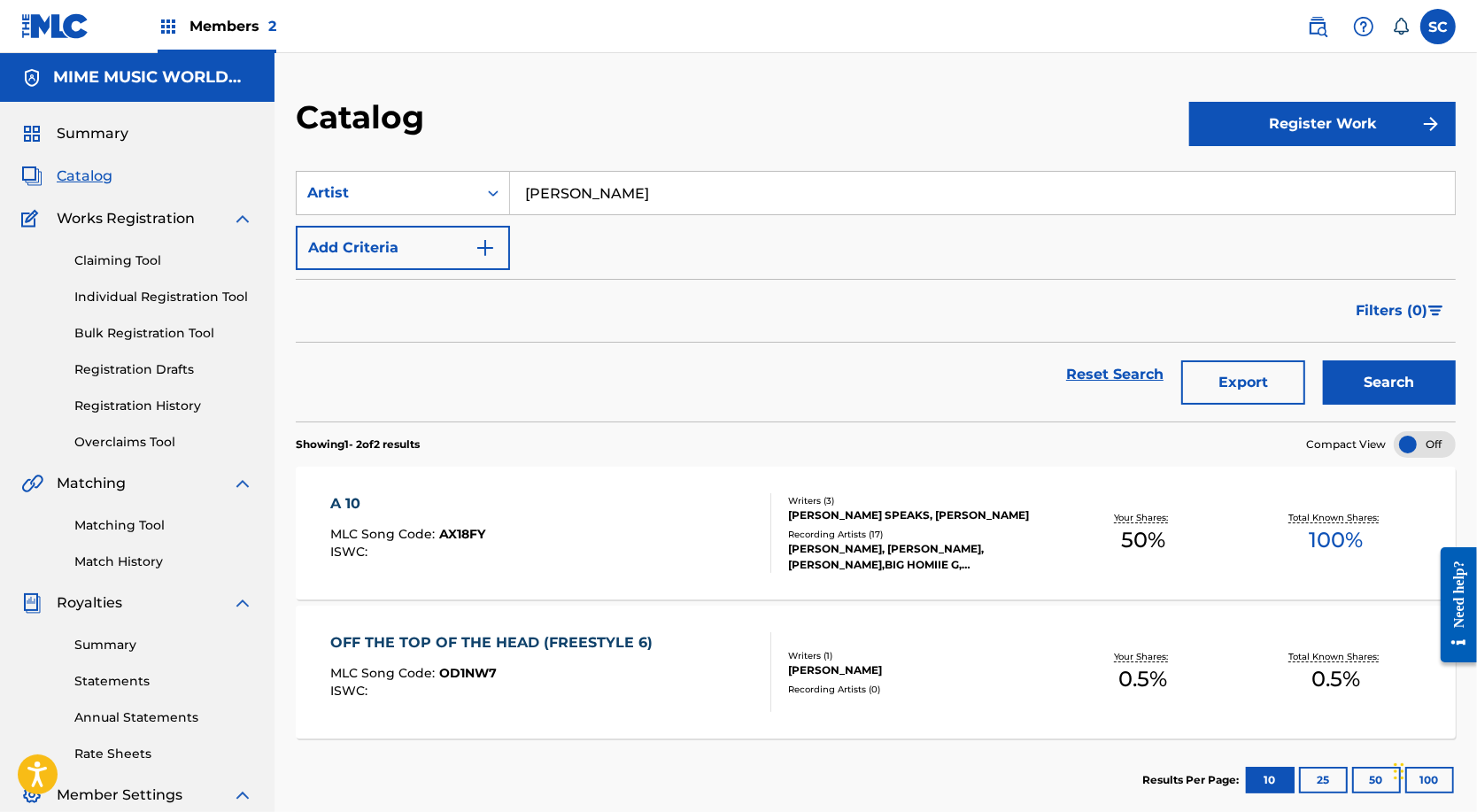
drag, startPoint x: 628, startPoint y: 202, endPoint x: 546, endPoint y: 201, distance: 82.0
click at [545, 202] on input "[PERSON_NAME]" at bounding box center [983, 193] width 945 height 43
click at [502, 194] on icon "Search Form" at bounding box center [494, 193] width 18 height 18
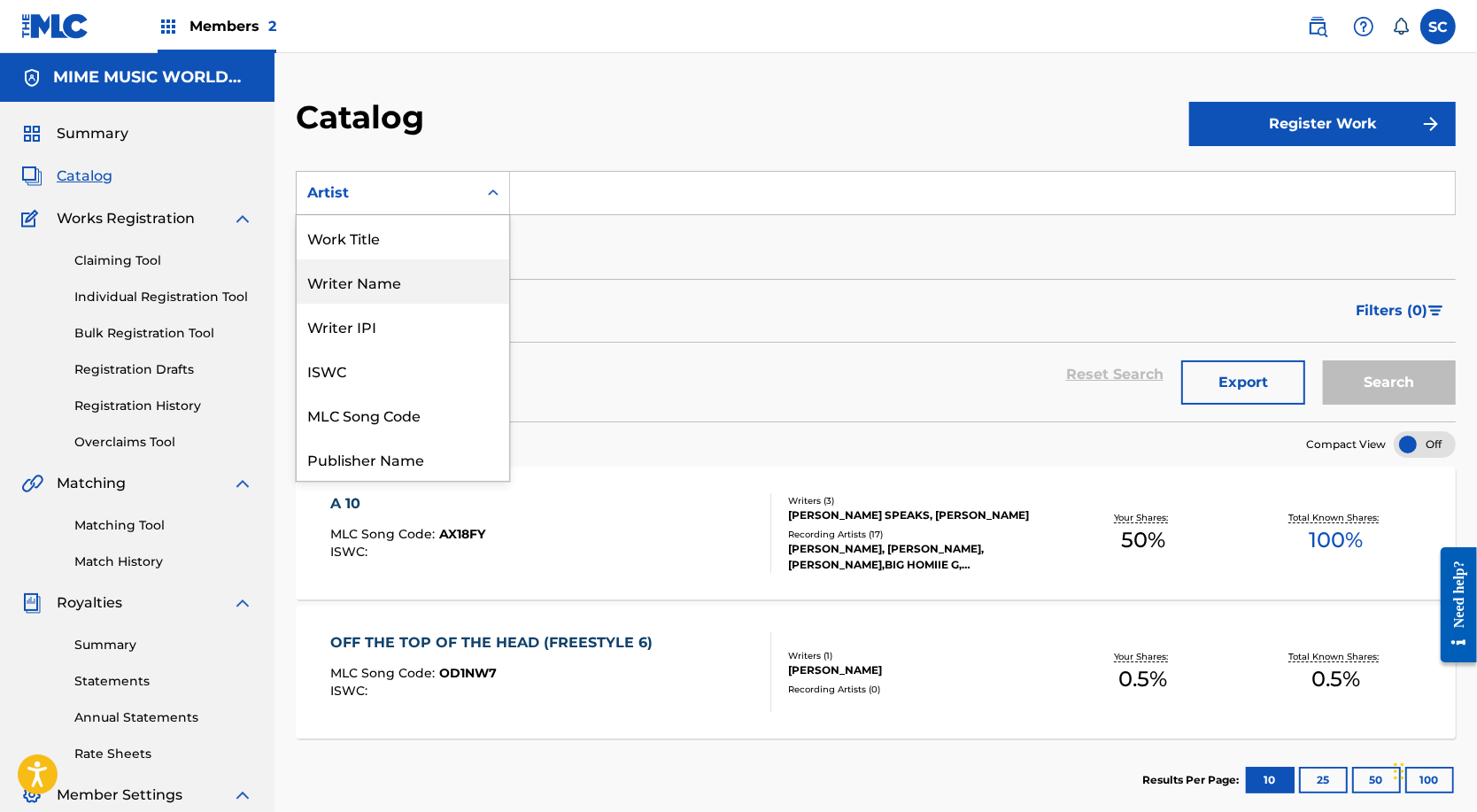
click at [379, 297] on div "Writer Name" at bounding box center [403, 282] width 213 height 44
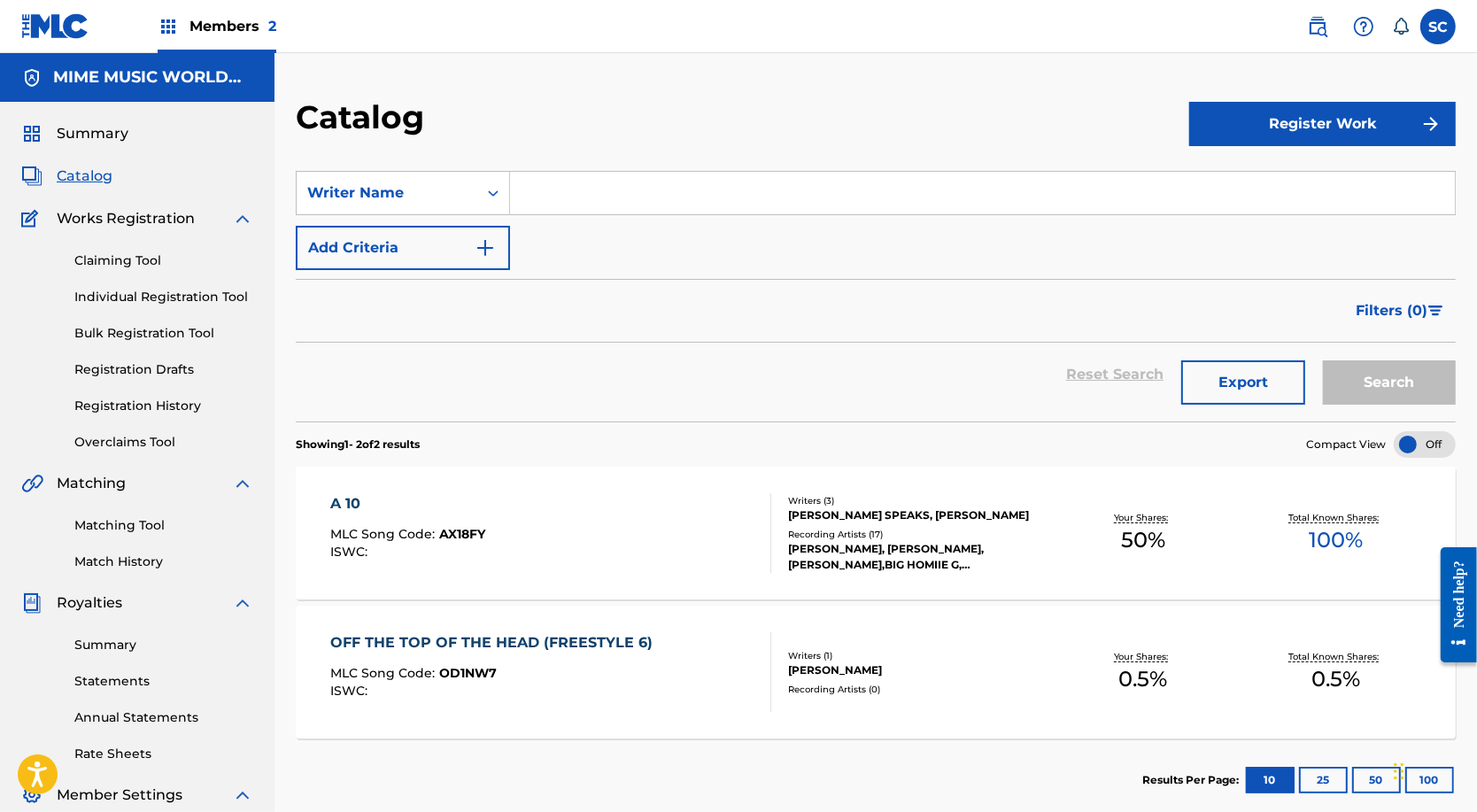
click at [558, 203] on input "Search Form" at bounding box center [983, 193] width 945 height 43
click at [1384, 402] on button "Search" at bounding box center [1389, 383] width 133 height 44
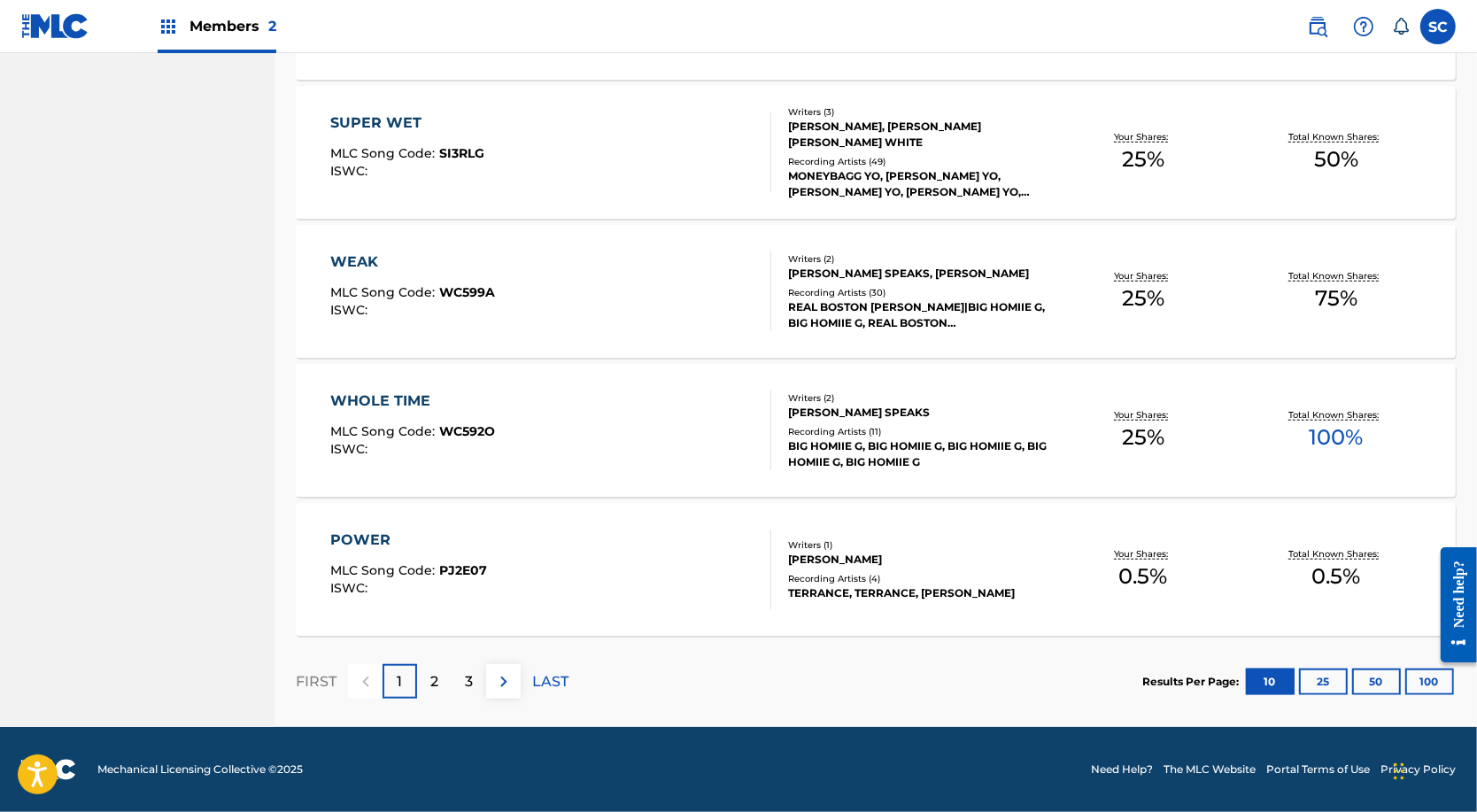
scroll to position [1248, 0]
type input "Taurean"
click at [1425, 669] on button "100" at bounding box center [1429, 682] width 49 height 27
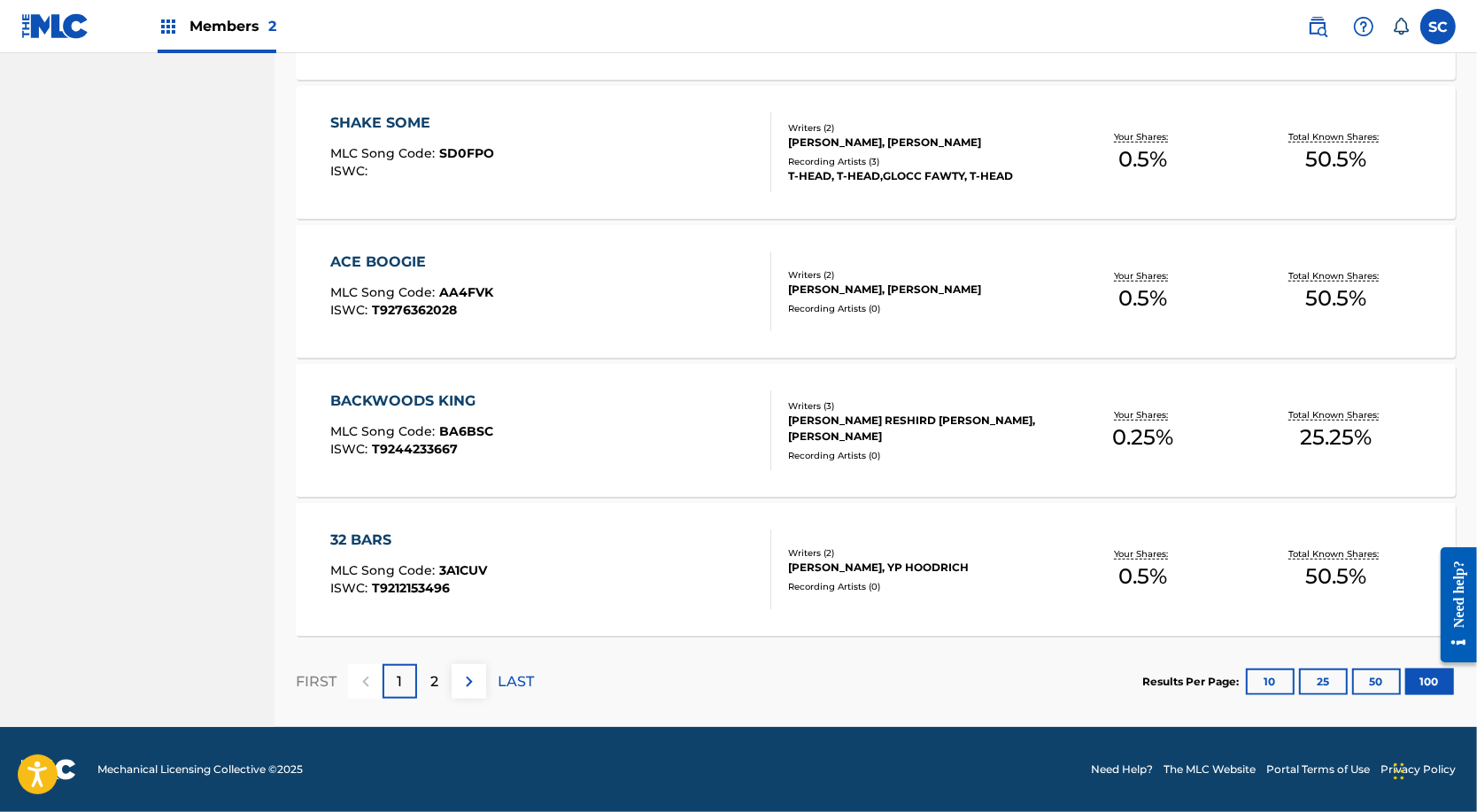
scroll to position [13752, 0]
click at [439, 675] on p "2" at bounding box center [434, 682] width 8 height 21
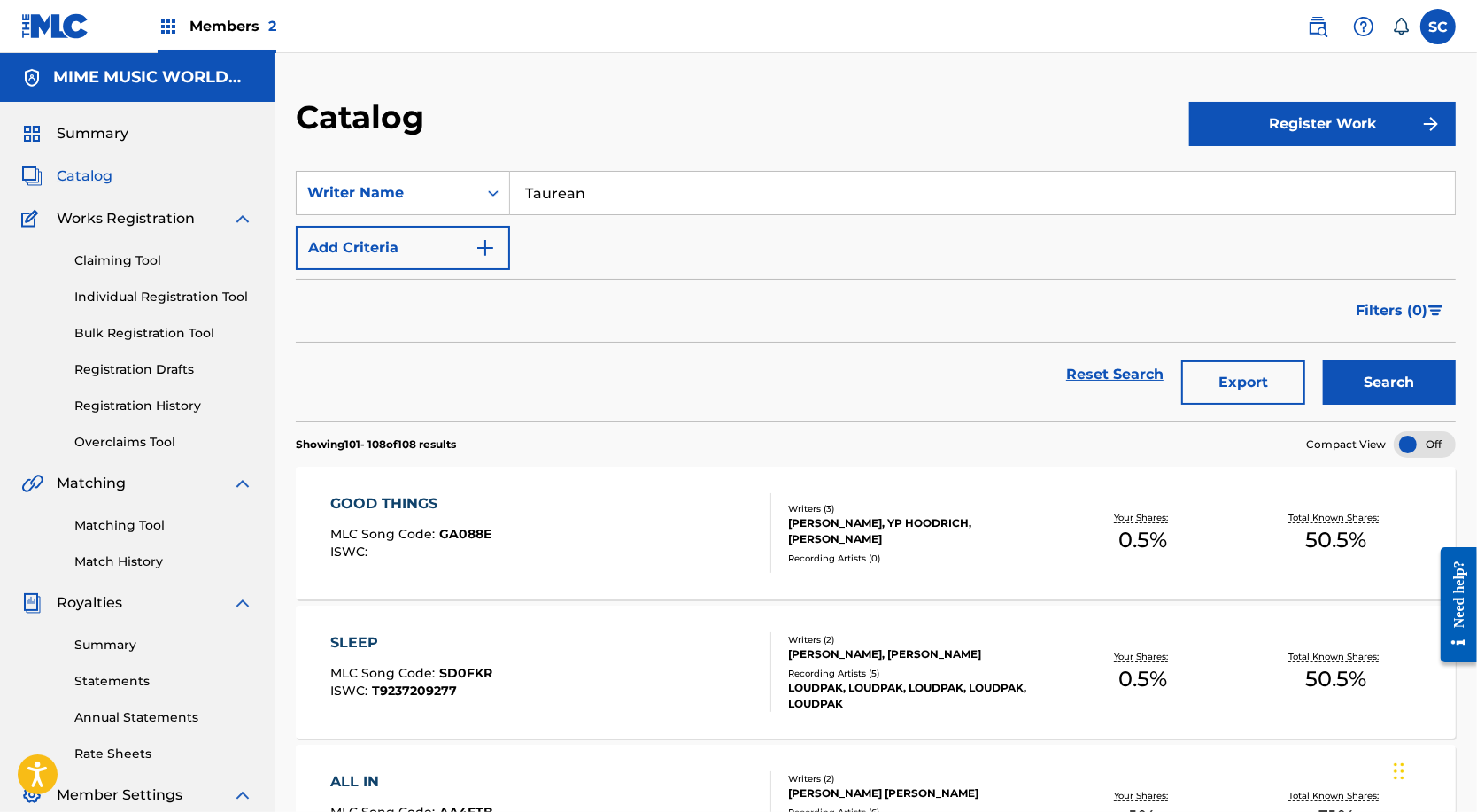
scroll to position [0, 0]
click at [1309, 30] on img at bounding box center [1318, 27] width 21 height 21
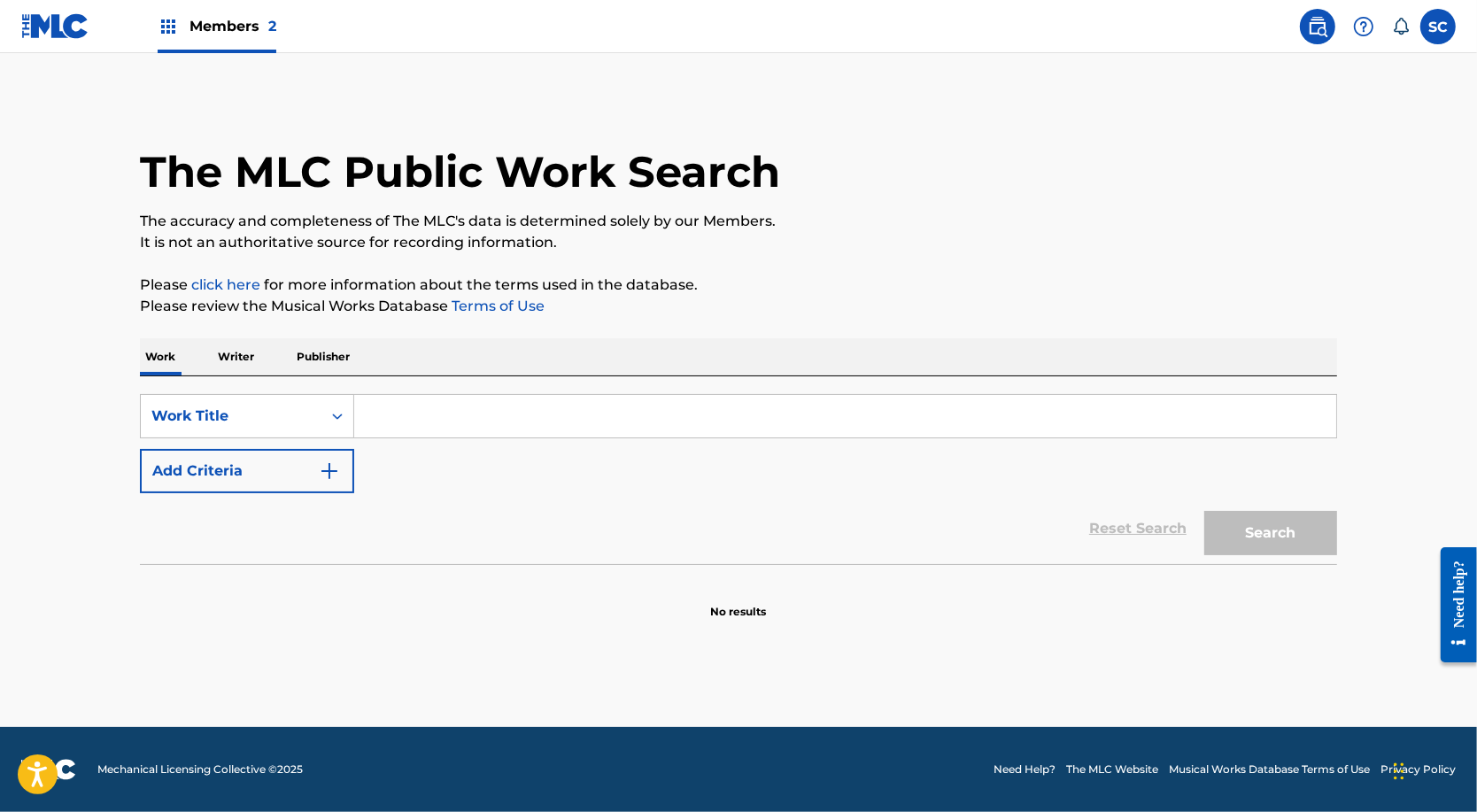
click at [393, 437] on input "Search Form" at bounding box center [845, 416] width 982 height 43
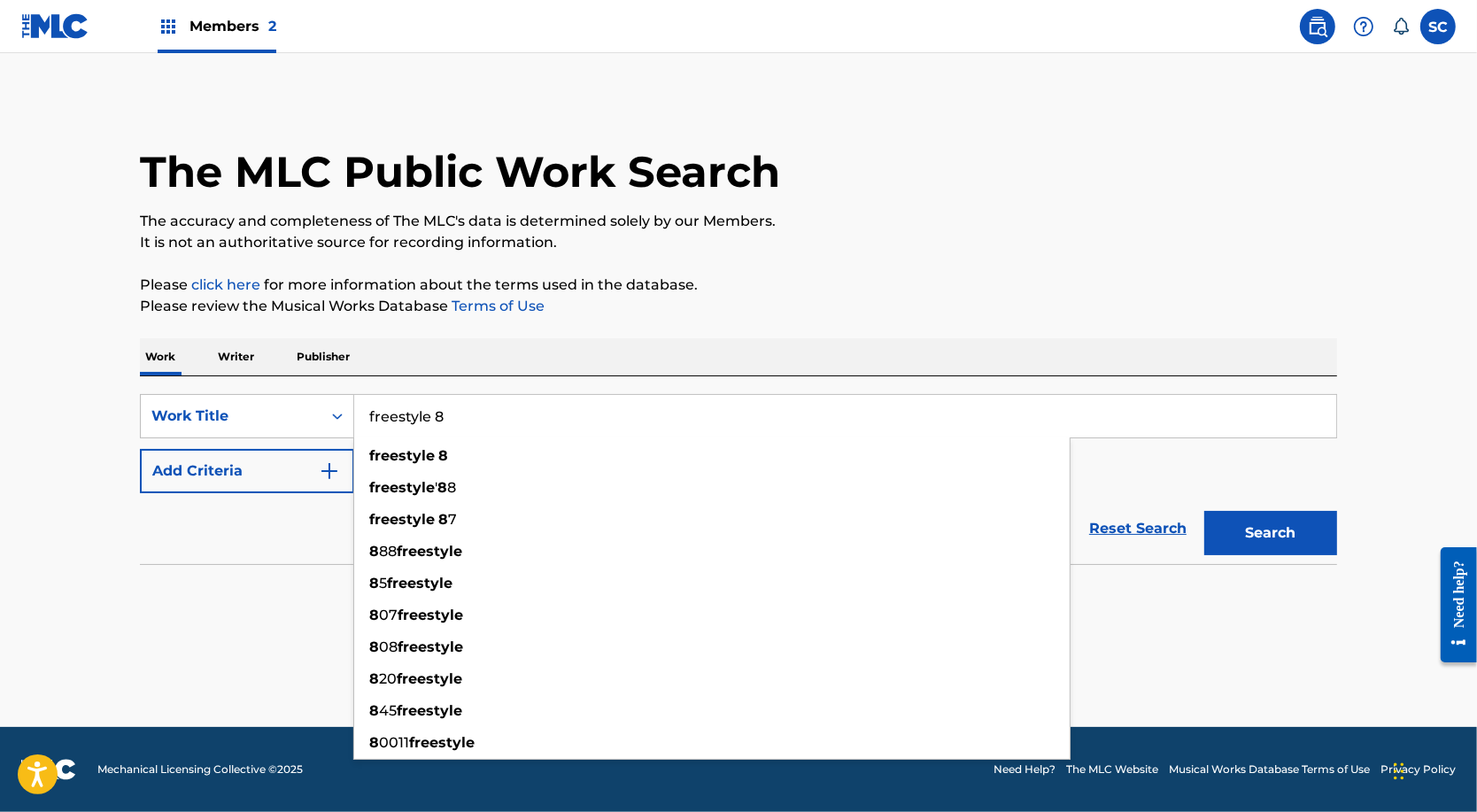
type input "freestyle 8"
click at [233, 477] on button "Add Criteria" at bounding box center [247, 471] width 214 height 44
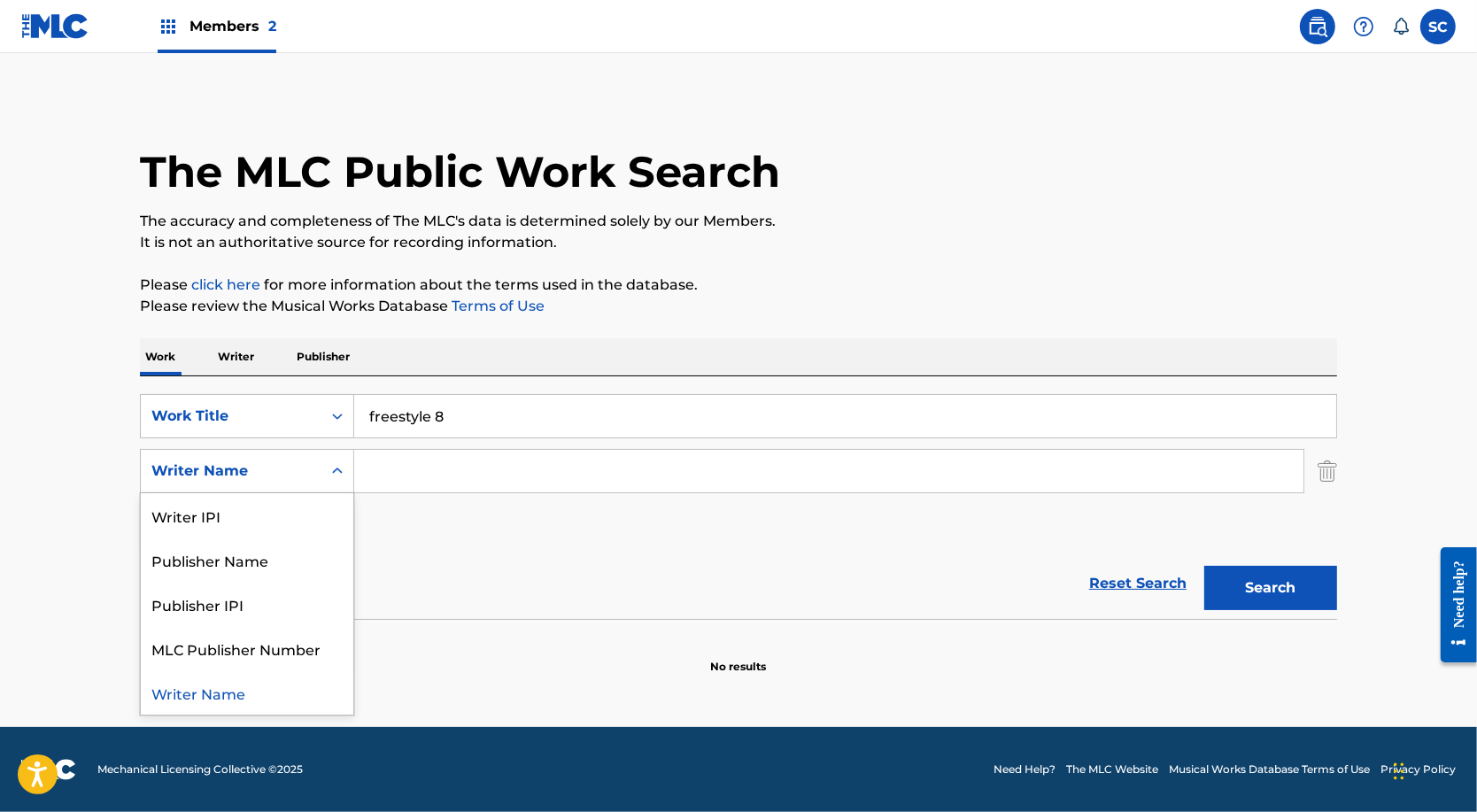
click at [292, 488] on div "Writer Name" at bounding box center [231, 471] width 181 height 34
click at [183, 708] on div "Writer Name" at bounding box center [247, 692] width 213 height 44
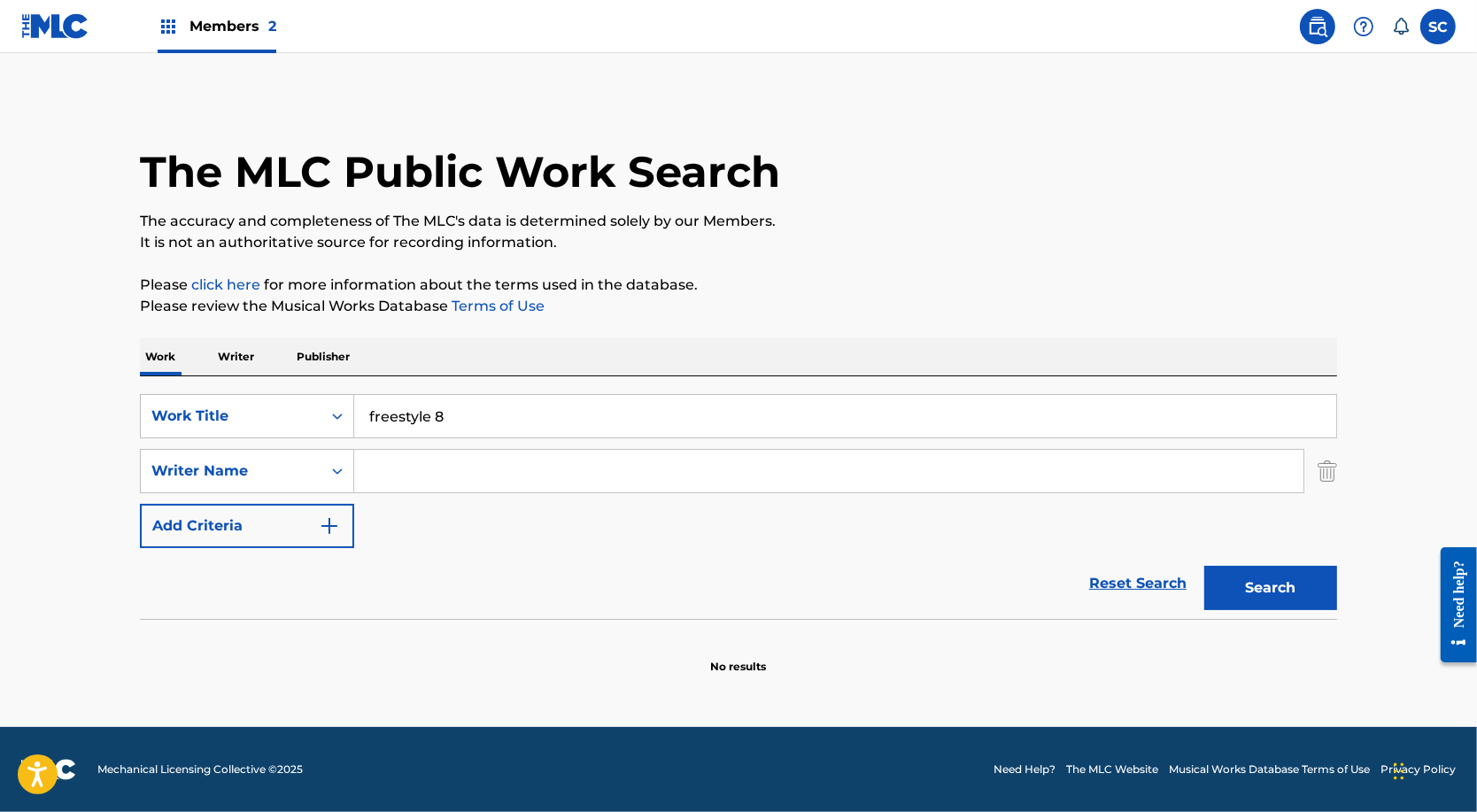
click at [380, 492] on input "Search Form" at bounding box center [828, 471] width 949 height 43
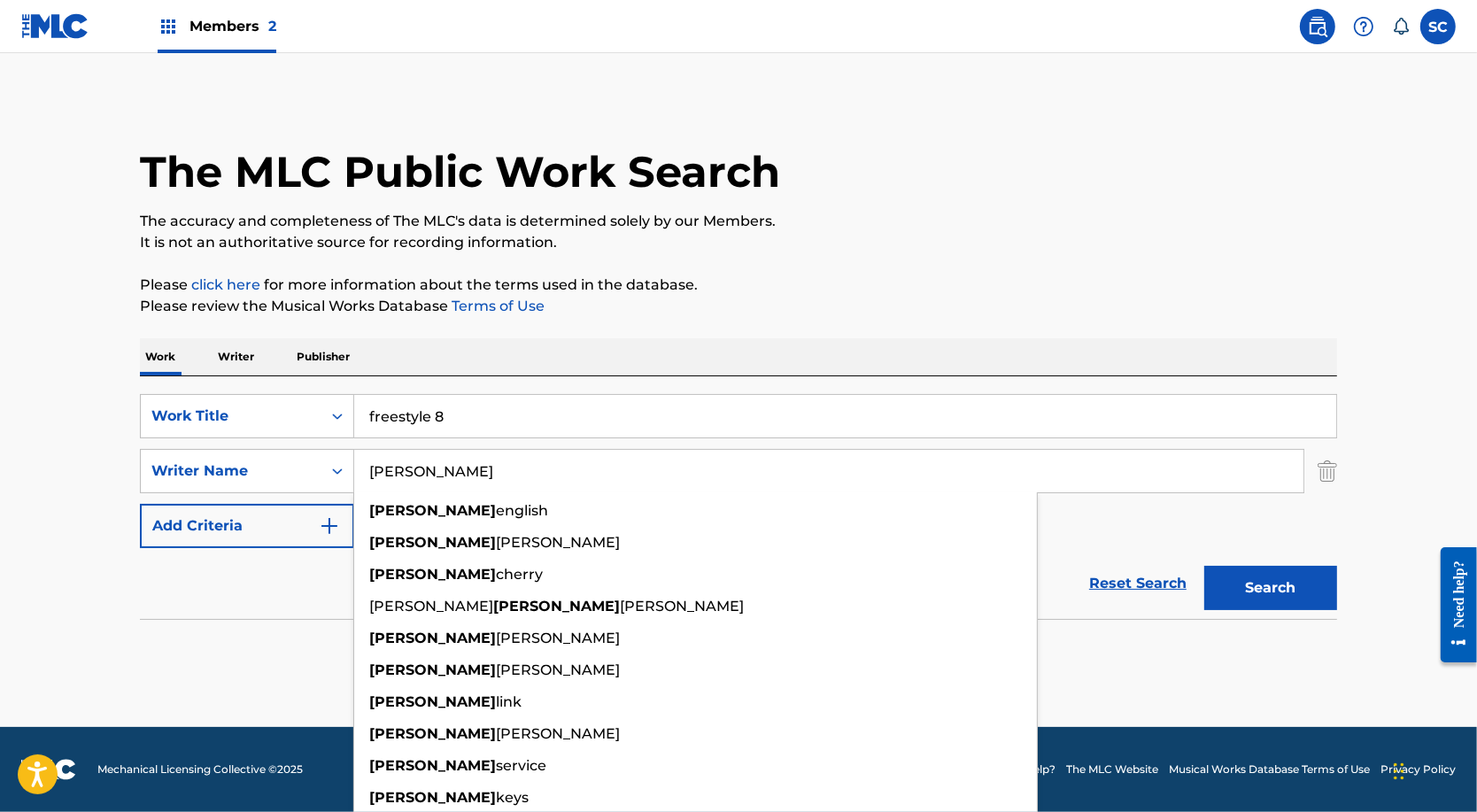
type input "[PERSON_NAME]"
click at [1302, 610] on button "Search" at bounding box center [1271, 588] width 133 height 44
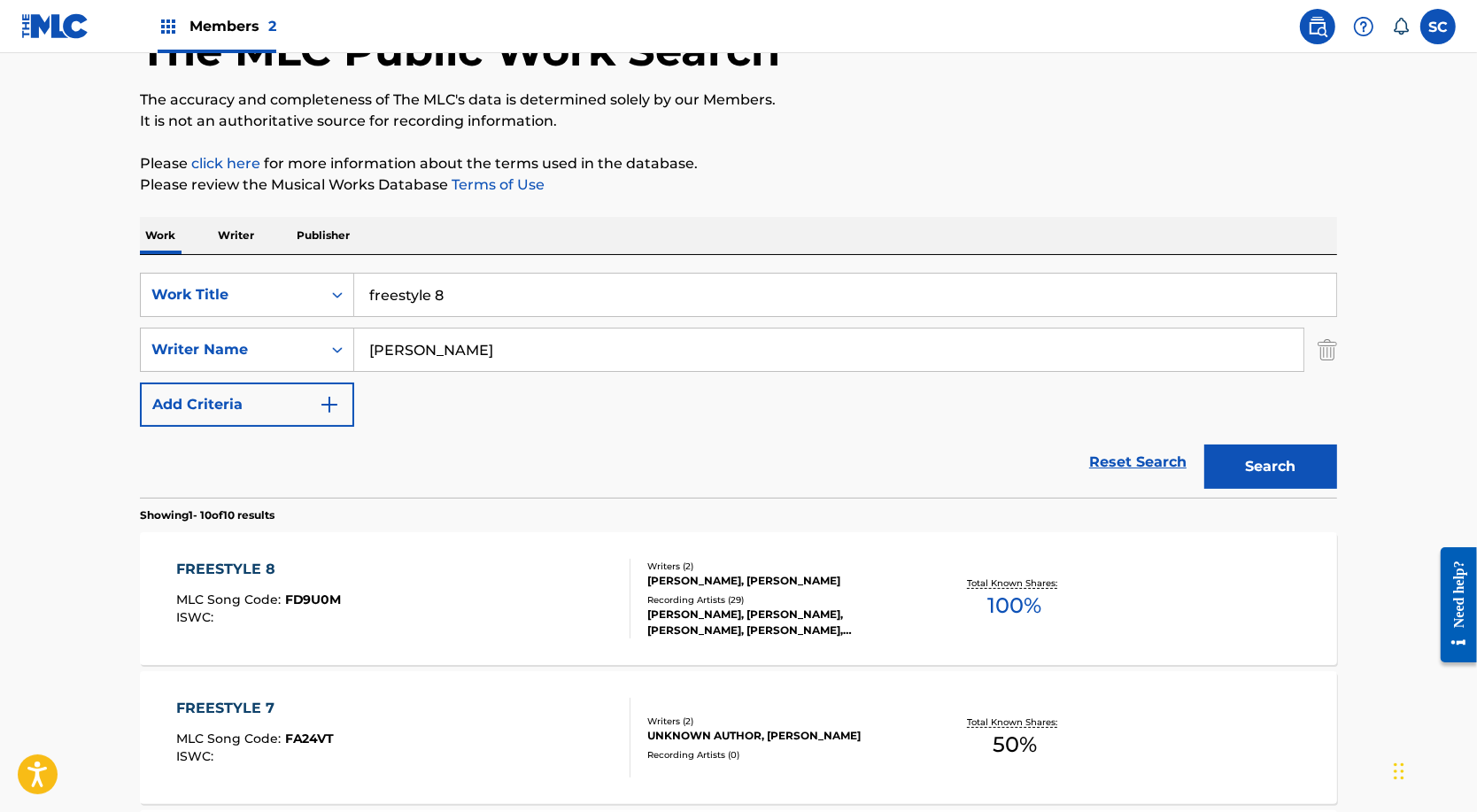
scroll to position [135, 0]
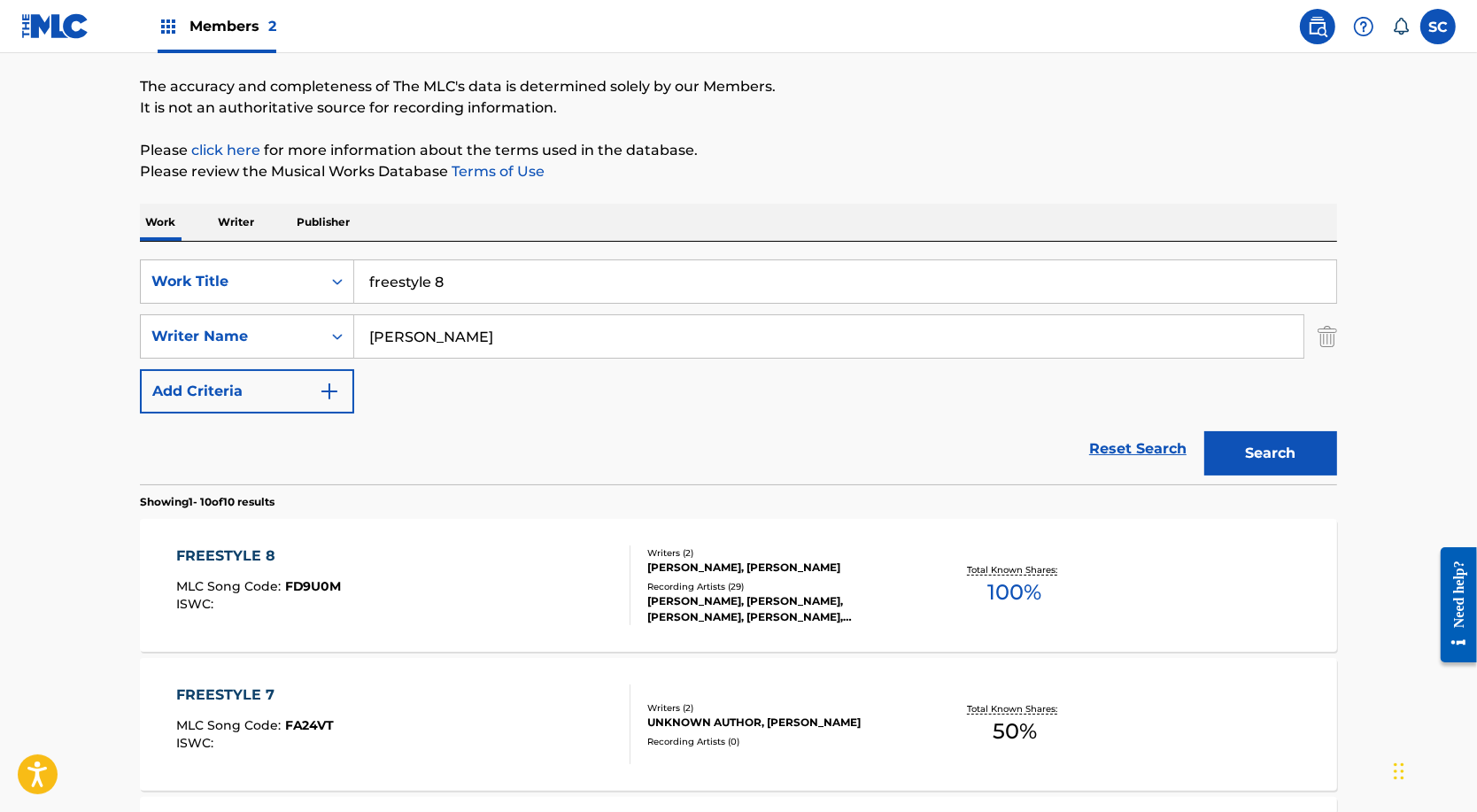
click at [190, 567] on div "FREESTYLE 8" at bounding box center [259, 556] width 166 height 21
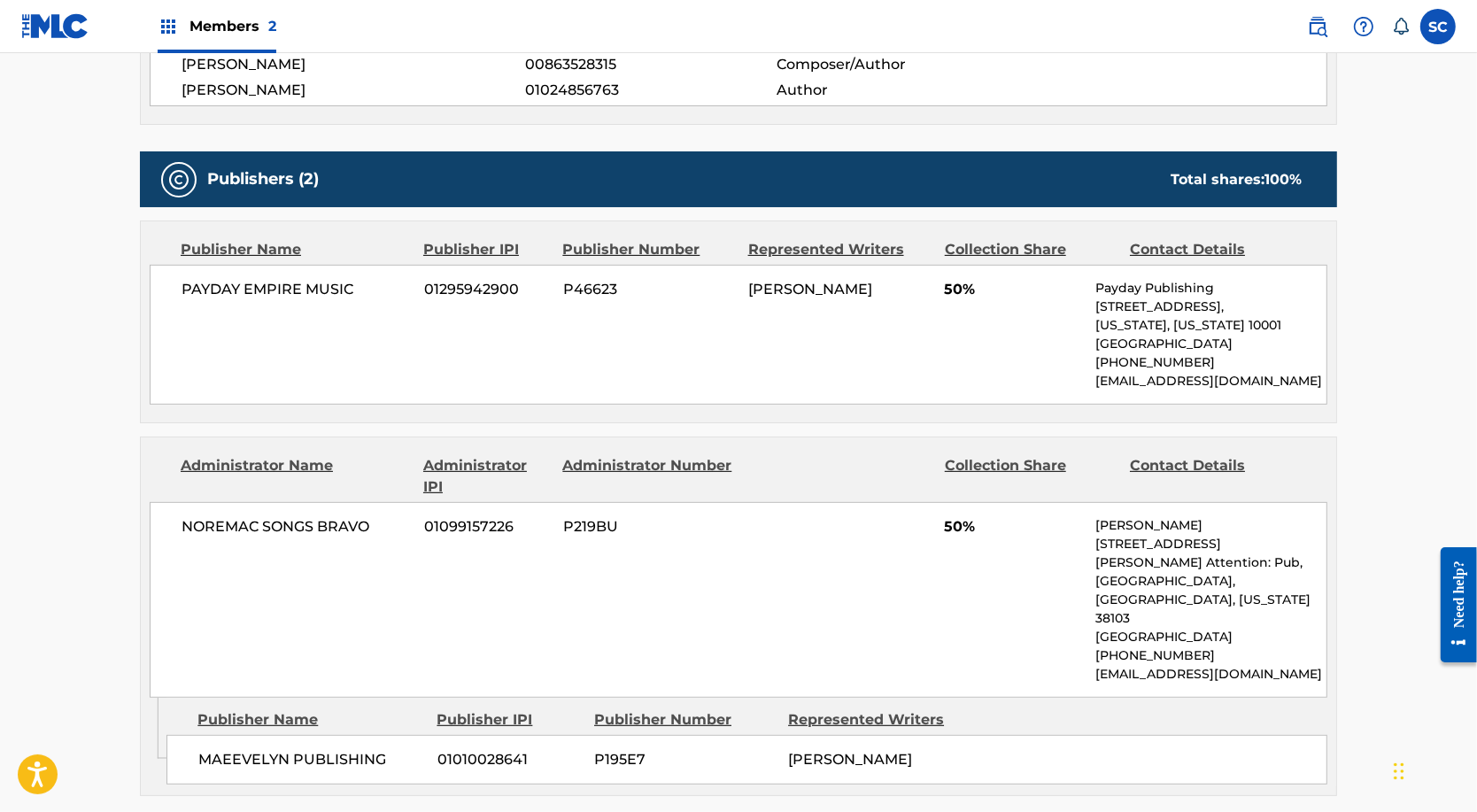
scroll to position [689, 0]
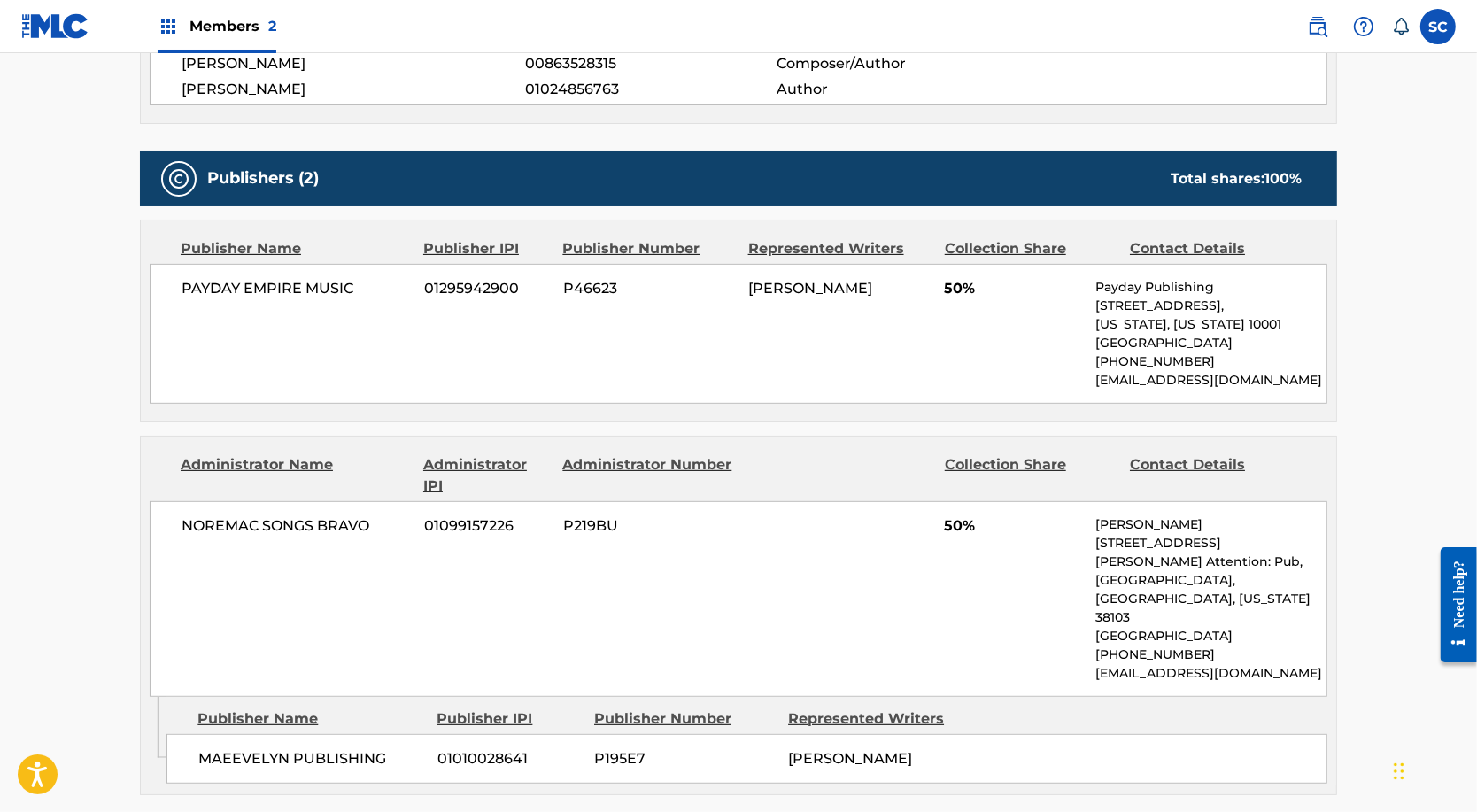
click at [1161, 555] on p "[STREET_ADDRESS][PERSON_NAME] Attention: Pub," at bounding box center [1210, 553] width 231 height 37
click at [1157, 553] on p "[STREET_ADDRESS][PERSON_NAME] Attention: Pub," at bounding box center [1210, 553] width 231 height 37
drag, startPoint x: 150, startPoint y: 539, endPoint x: 340, endPoint y: 542, distance: 190.0
click at [340, 537] on span "NOREMAC SONGS BRAVO" at bounding box center [296, 526] width 229 height 21
copy span "NOREMAC SONGS BRAVO"
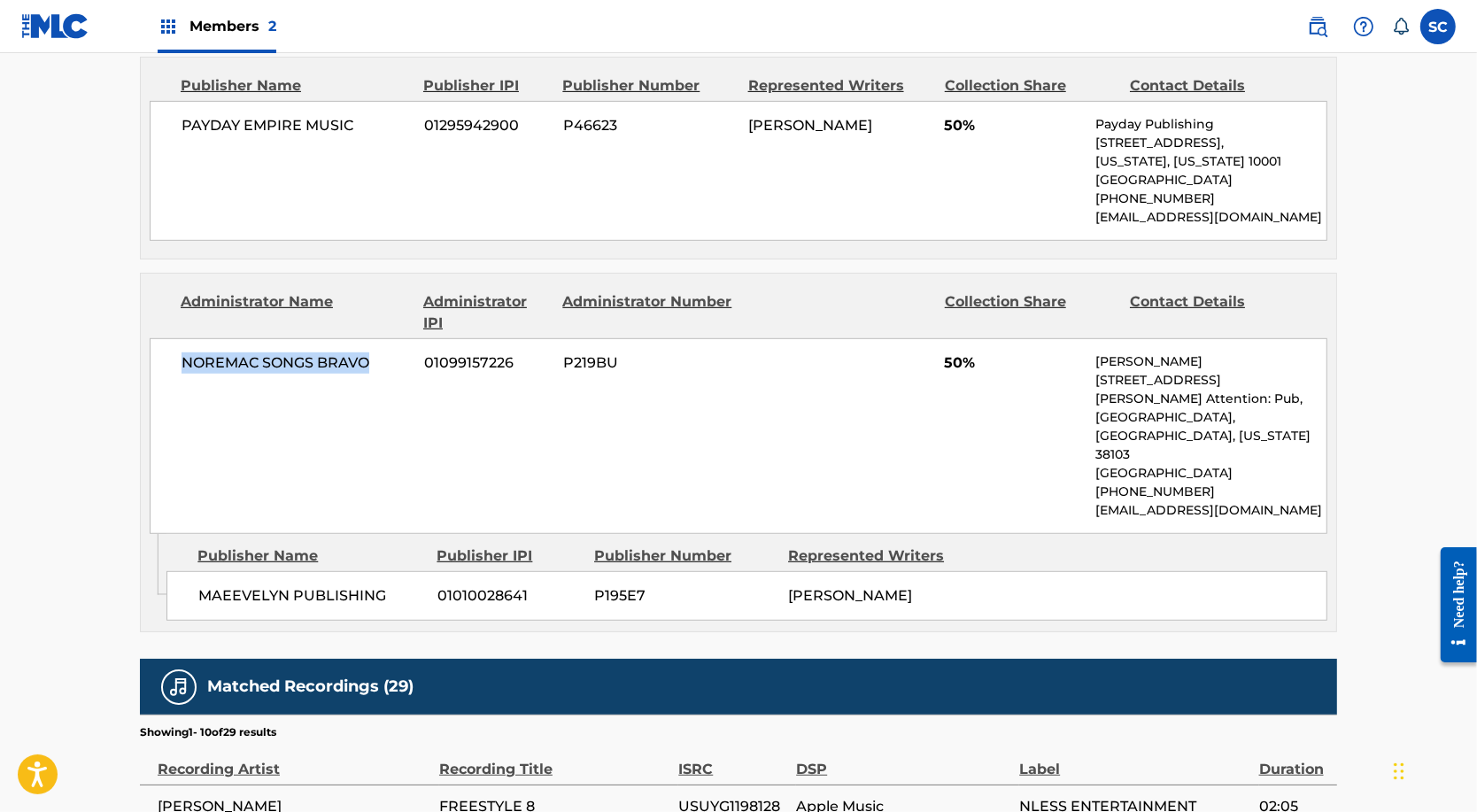
scroll to position [862, 0]
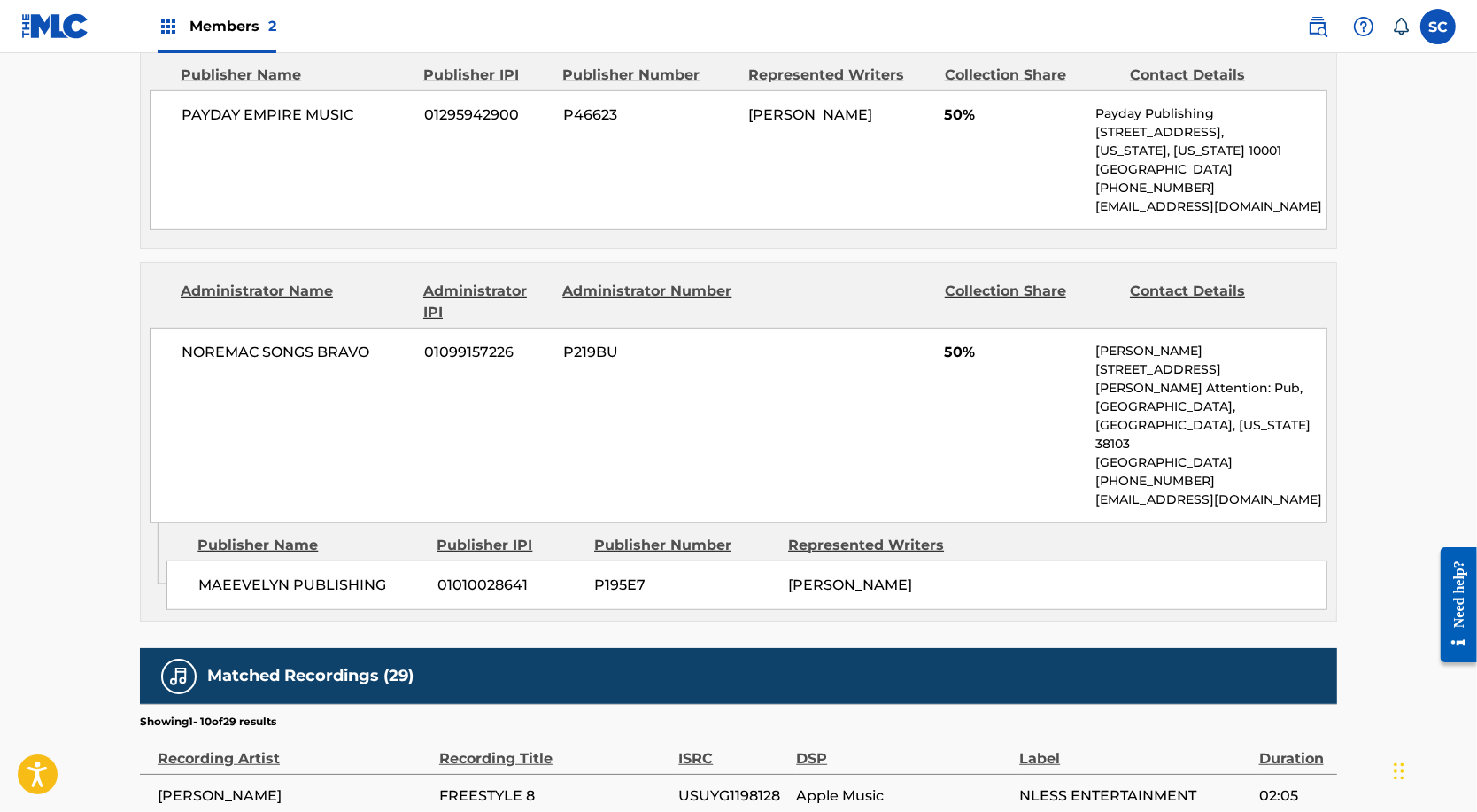
click at [287, 575] on span "MAEEVELYN PUBLISHING" at bounding box center [311, 585] width 226 height 21
